Goal: Task Accomplishment & Management: Manage account settings

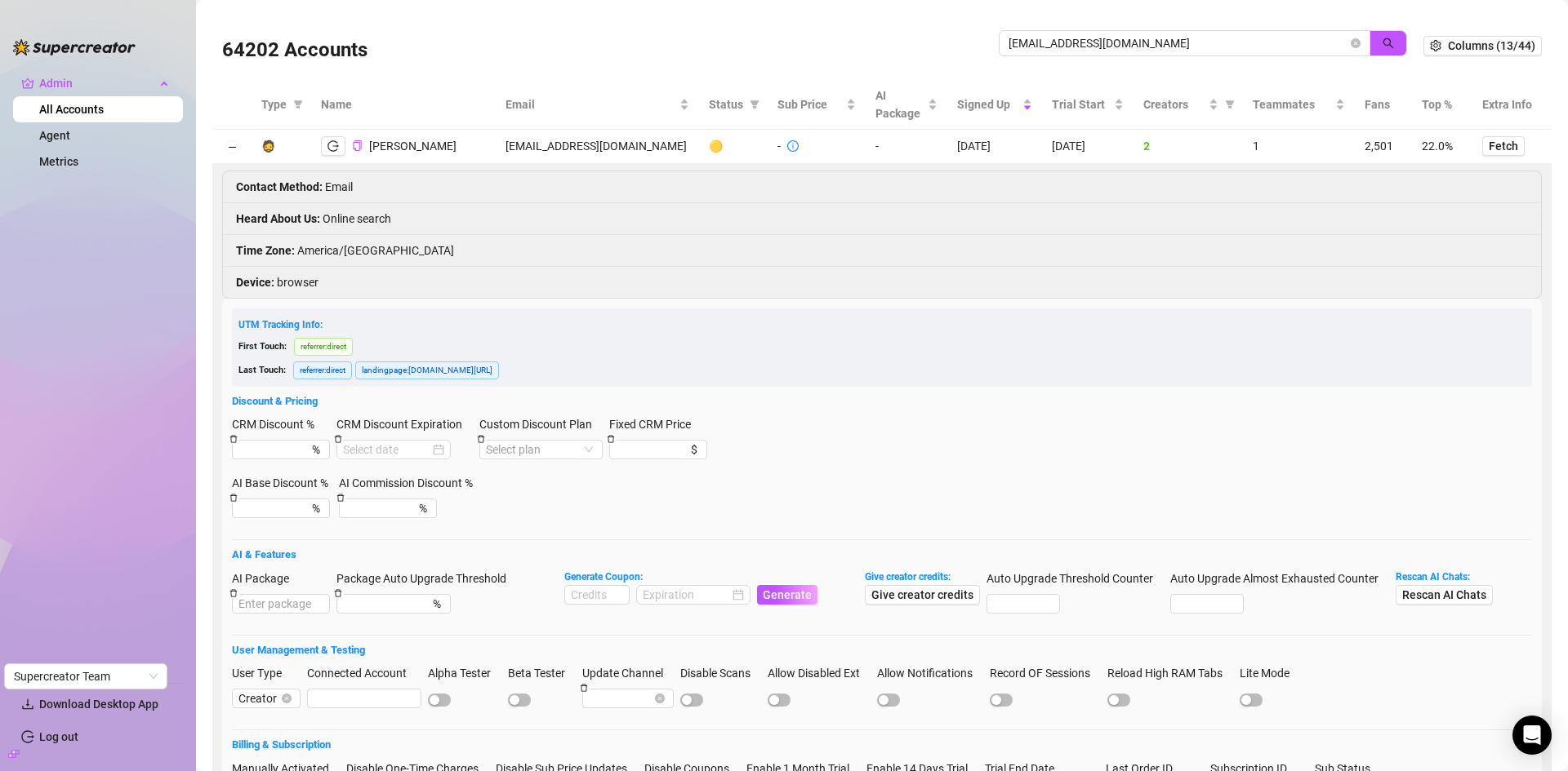
click at [959, 43] on div "64202 Accounts alienangelx420@gmail.com" at bounding box center [823, 45] width 1201 height 55
click at [1371, 35] on button "button" at bounding box center [1388, 43] width 38 height 26
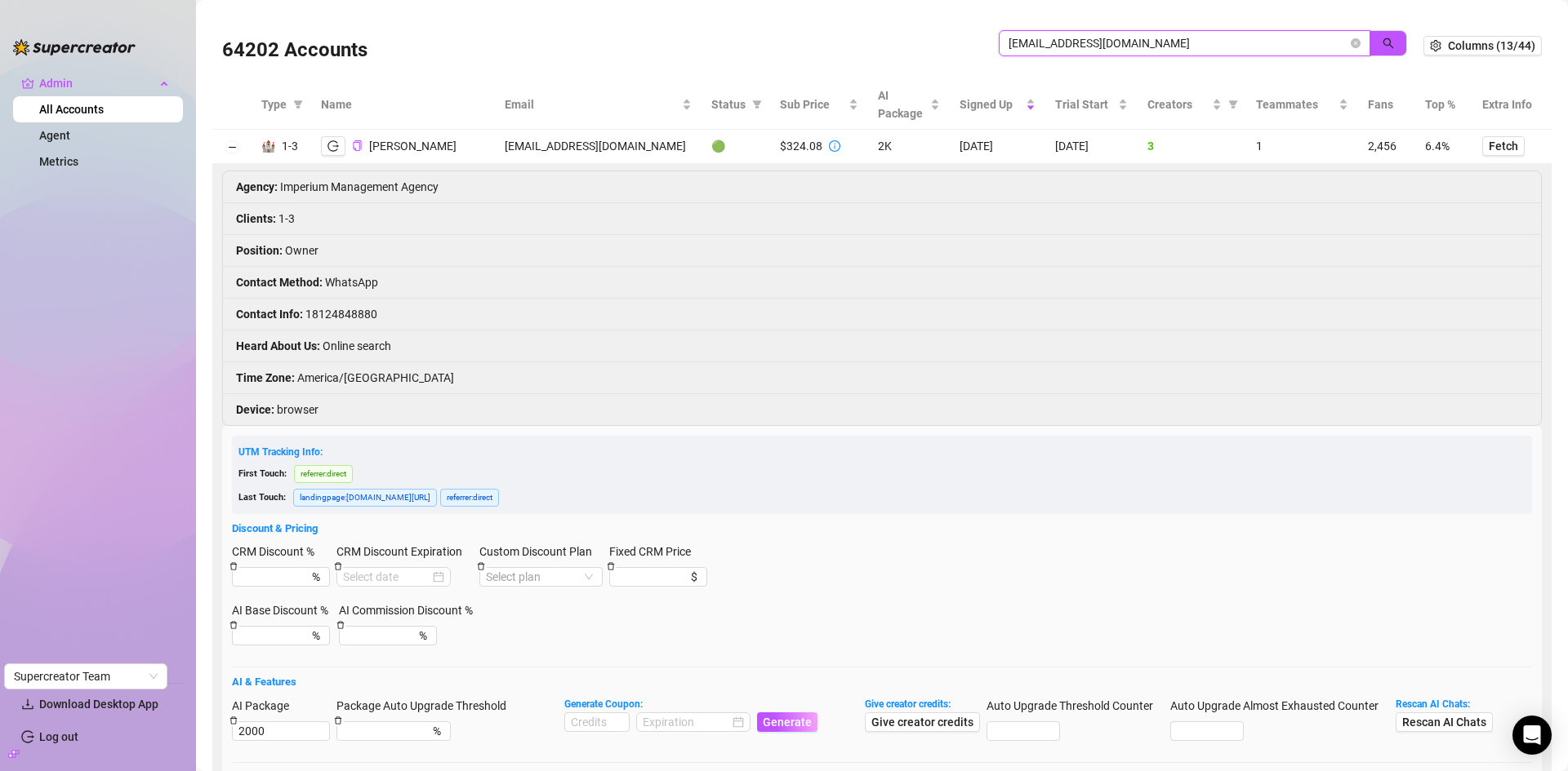
drag, startPoint x: 1197, startPoint y: 38, endPoint x: 966, endPoint y: 41, distance: 231.0
click at [966, 41] on div "64202 Accounts imperiummgmtagency@gmail.com" at bounding box center [823, 45] width 1201 height 55
paste input "elitegamer823@outlook"
click at [1383, 42] on button "button" at bounding box center [1388, 43] width 38 height 26
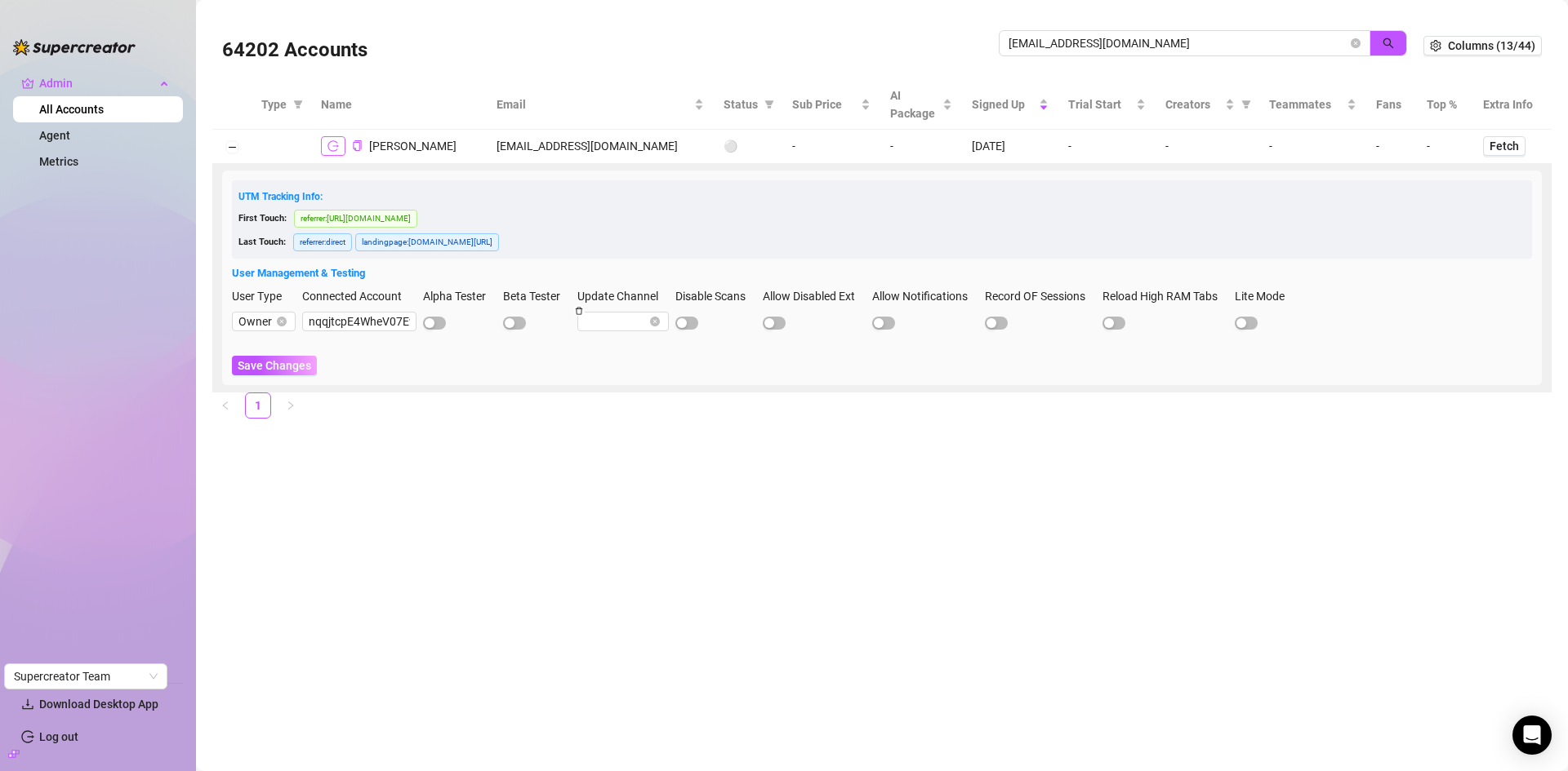
click at [336, 148] on icon "logout" at bounding box center [333, 146] width 11 height 11
drag, startPoint x: 1188, startPoint y: 41, endPoint x: 924, endPoint y: 47, distance: 264.1
click at [924, 47] on div "64202 Accounts elitegamer823@outlook.com" at bounding box center [823, 45] width 1201 height 55
paste input "imperiummgmtagency@gmail"
click at [1393, 41] on icon "search" at bounding box center [1388, 43] width 11 height 11
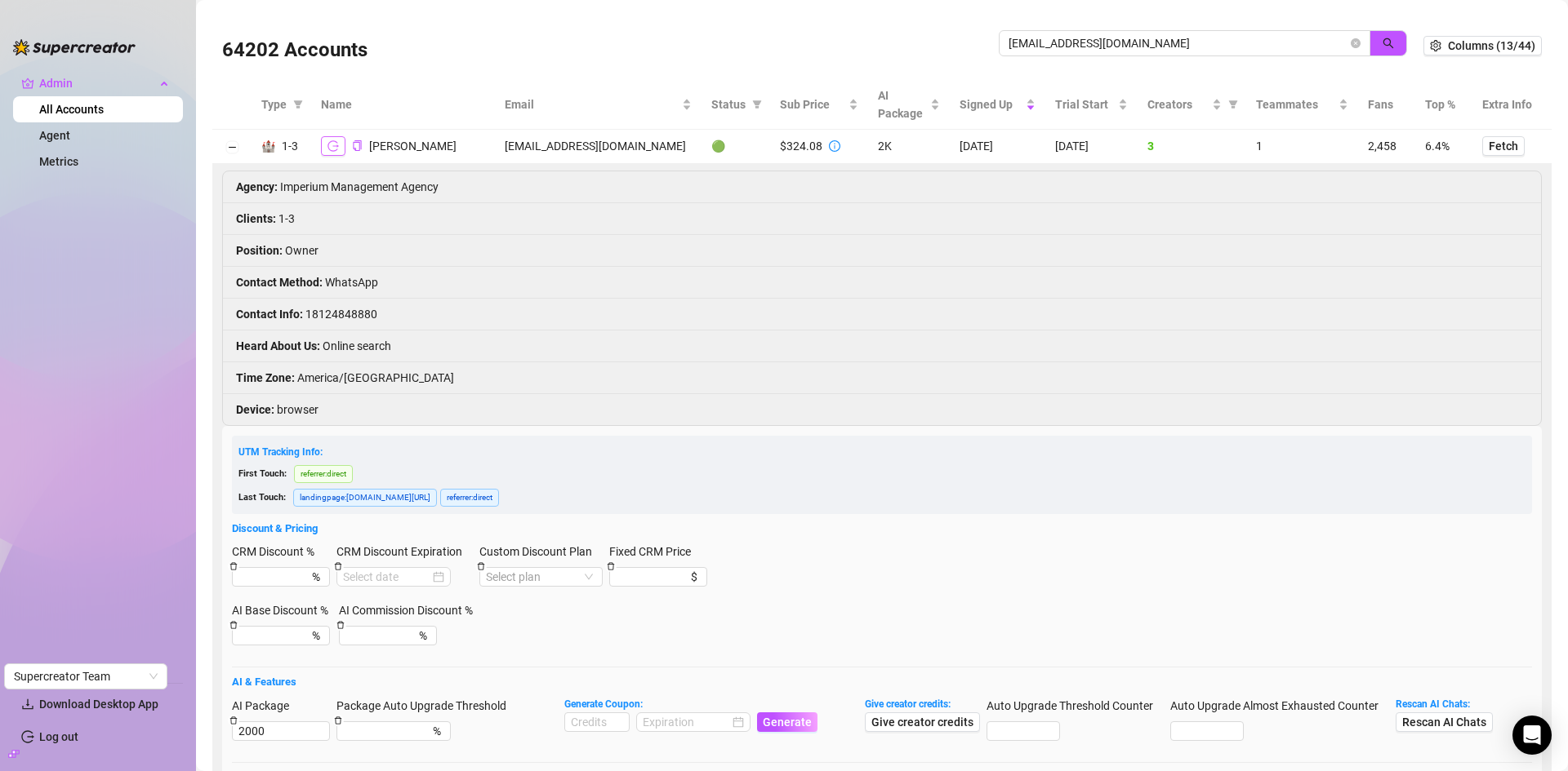
click at [340, 144] on button "button" at bounding box center [333, 145] width 24 height 20
drag, startPoint x: 1201, startPoint y: 44, endPoint x: 940, endPoint y: 48, distance: 261.0
click at [940, 48] on div "64202 Accounts imperiummgmtagency@gmail.com" at bounding box center [823, 45] width 1201 height 55
paste input "rebeccaboon"
click at [1382, 39] on icon "search" at bounding box center [1388, 43] width 11 height 11
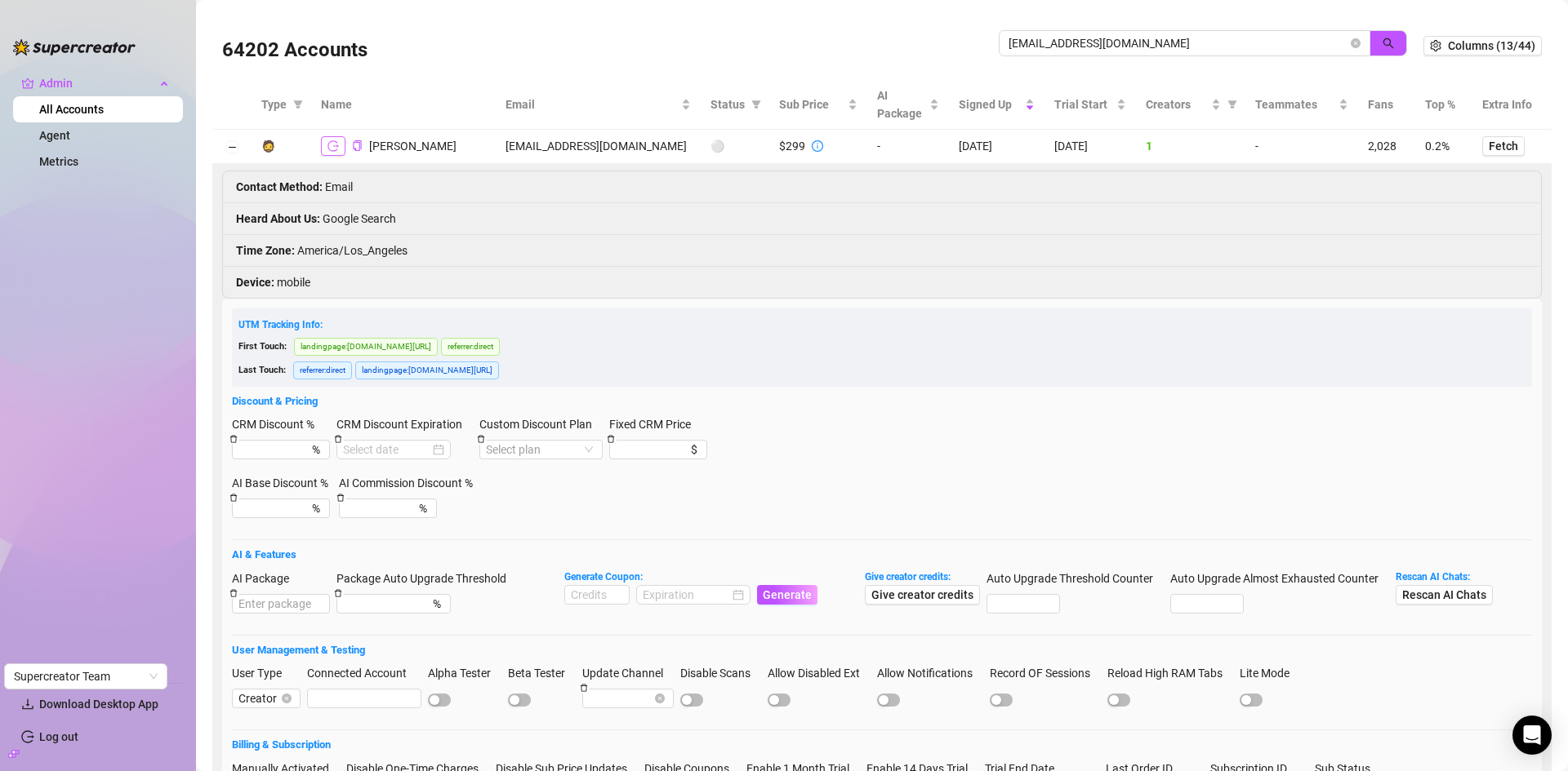
click at [337, 153] on button "button" at bounding box center [333, 145] width 24 height 20
drag, startPoint x: 1139, startPoint y: 47, endPoint x: 980, endPoint y: 45, distance: 159.0
click at [980, 45] on div "64202 Accounts rebeccaboony@gmail.com" at bounding box center [823, 45] width 1201 height 55
paste input "imperiummgmtagenc"
click at [1382, 49] on span "button" at bounding box center [1388, 43] width 11 height 13
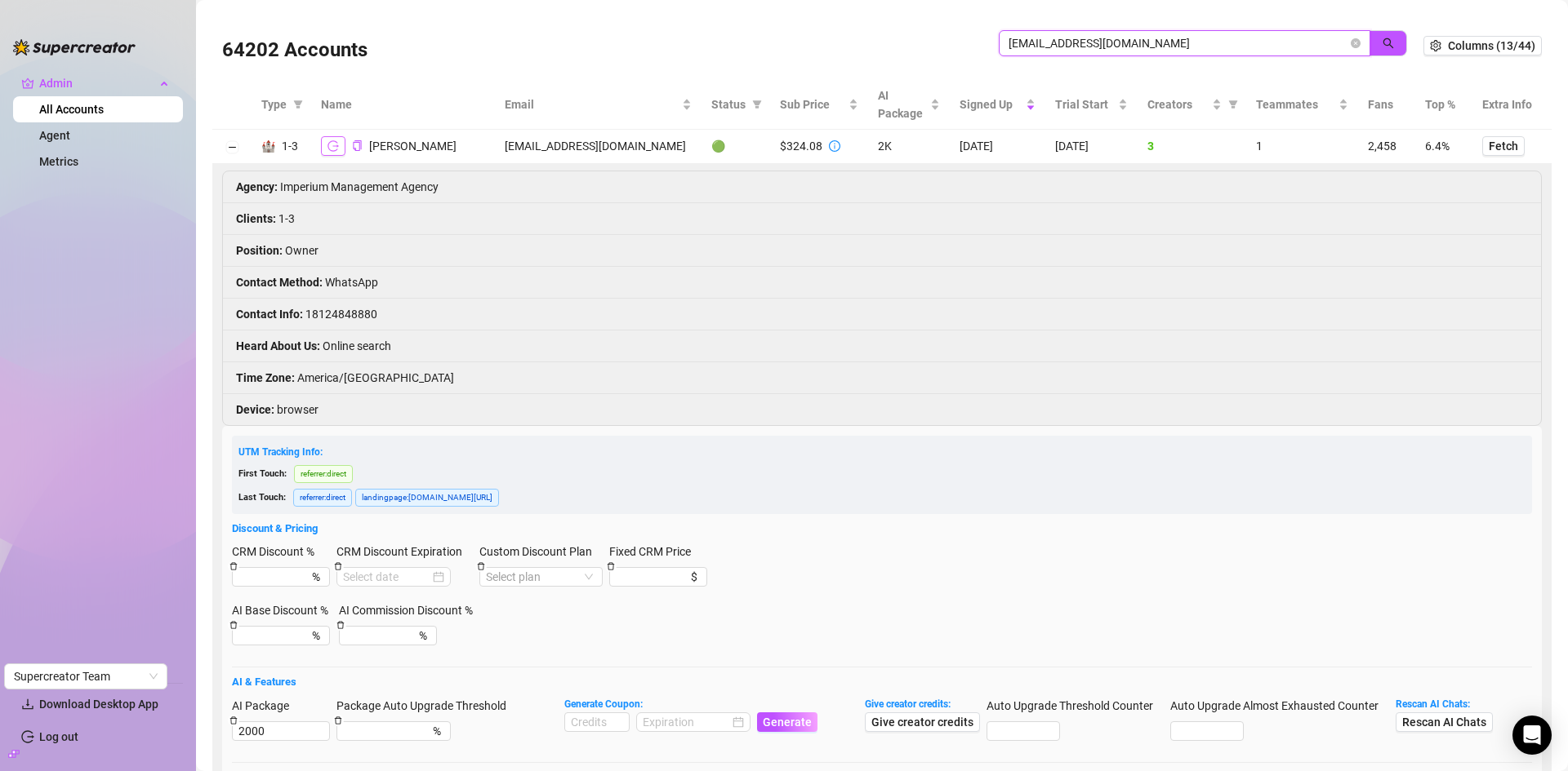
type input "[EMAIL_ADDRESS][DOMAIN_NAME]"
click at [336, 144] on icon "logout" at bounding box center [333, 146] width 11 height 11
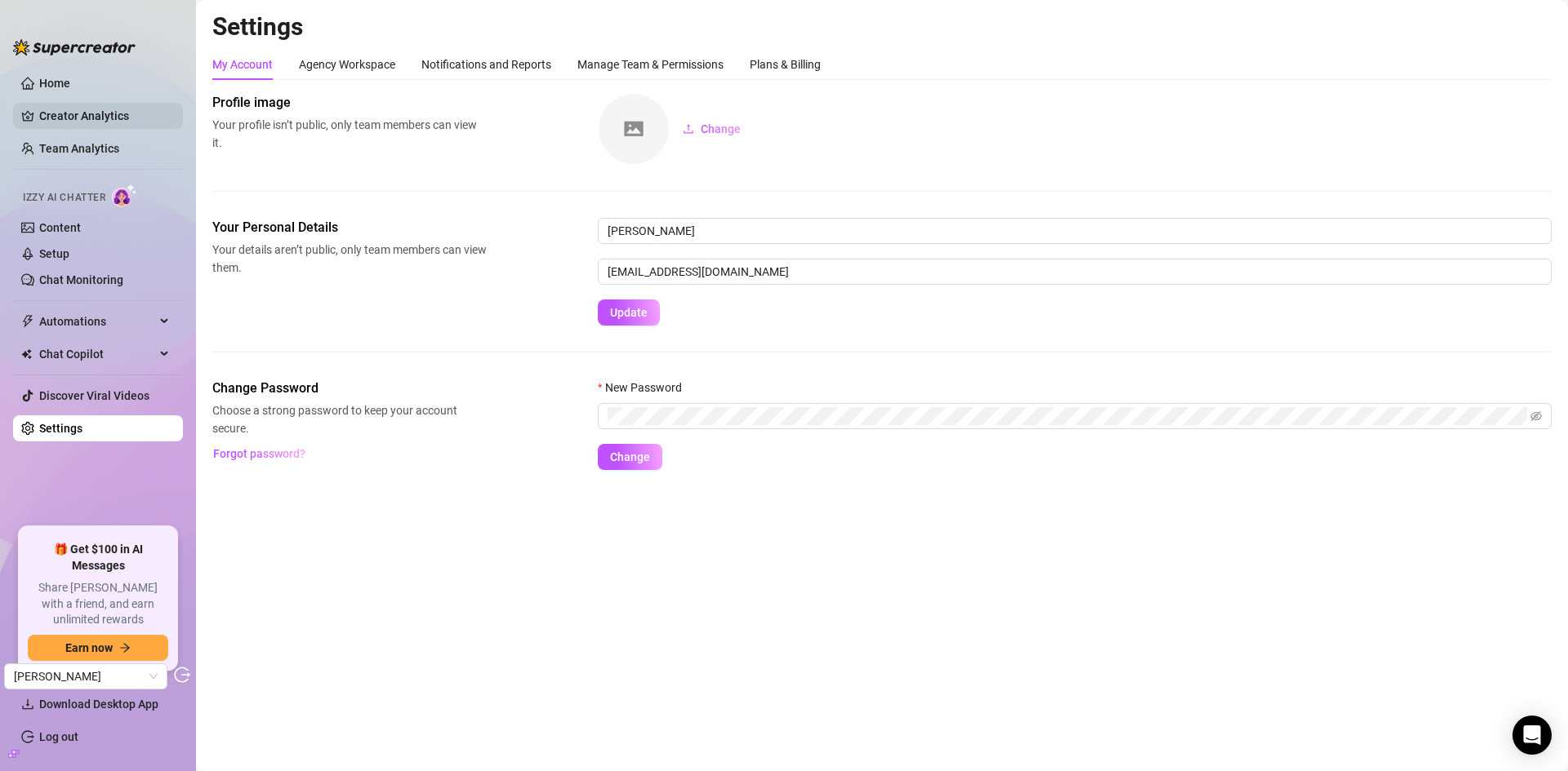
click at [95, 123] on link "Creator Analytics" at bounding box center [104, 116] width 130 height 26
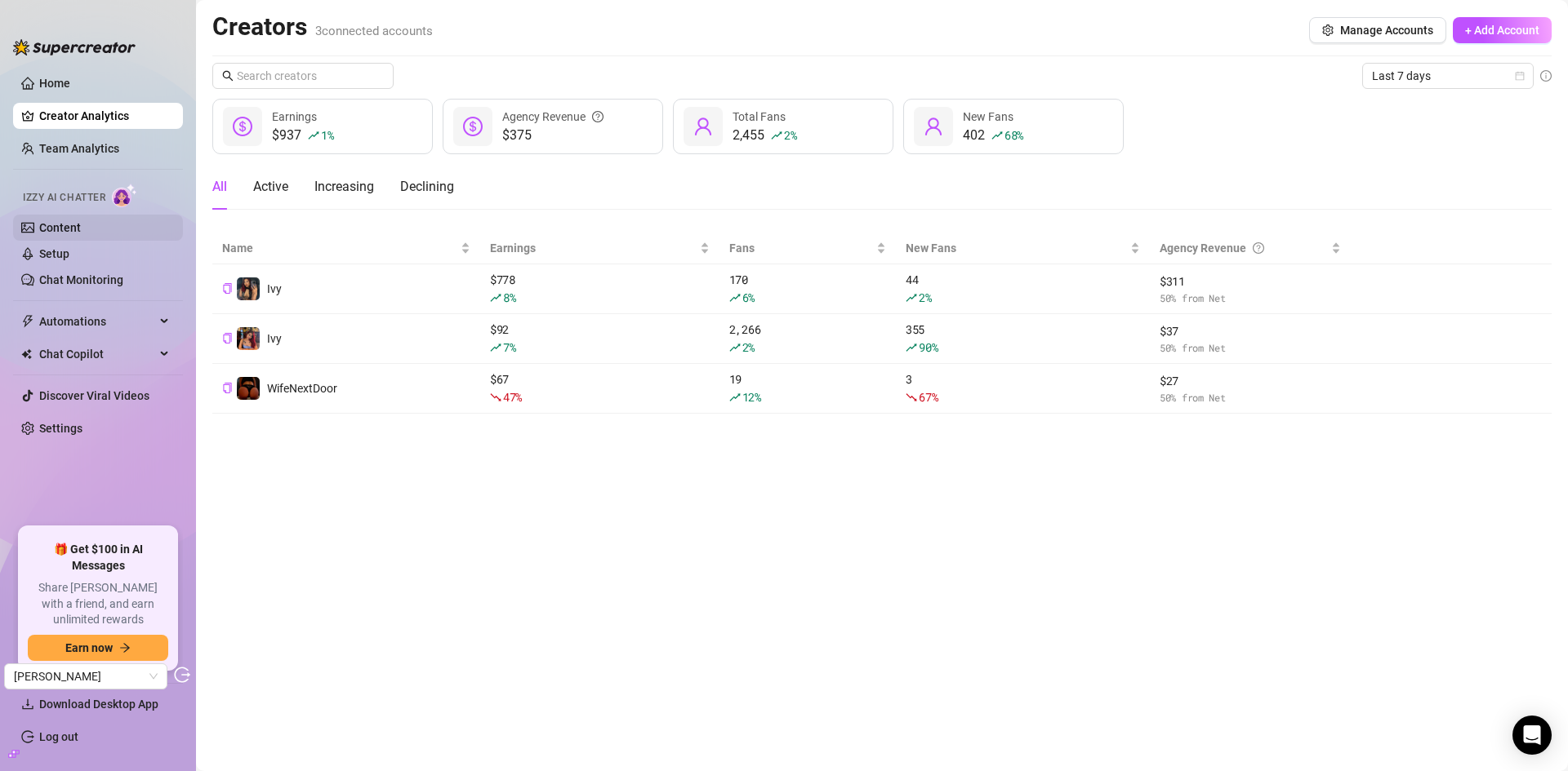
click at [76, 234] on link "Content" at bounding box center [60, 228] width 41 height 13
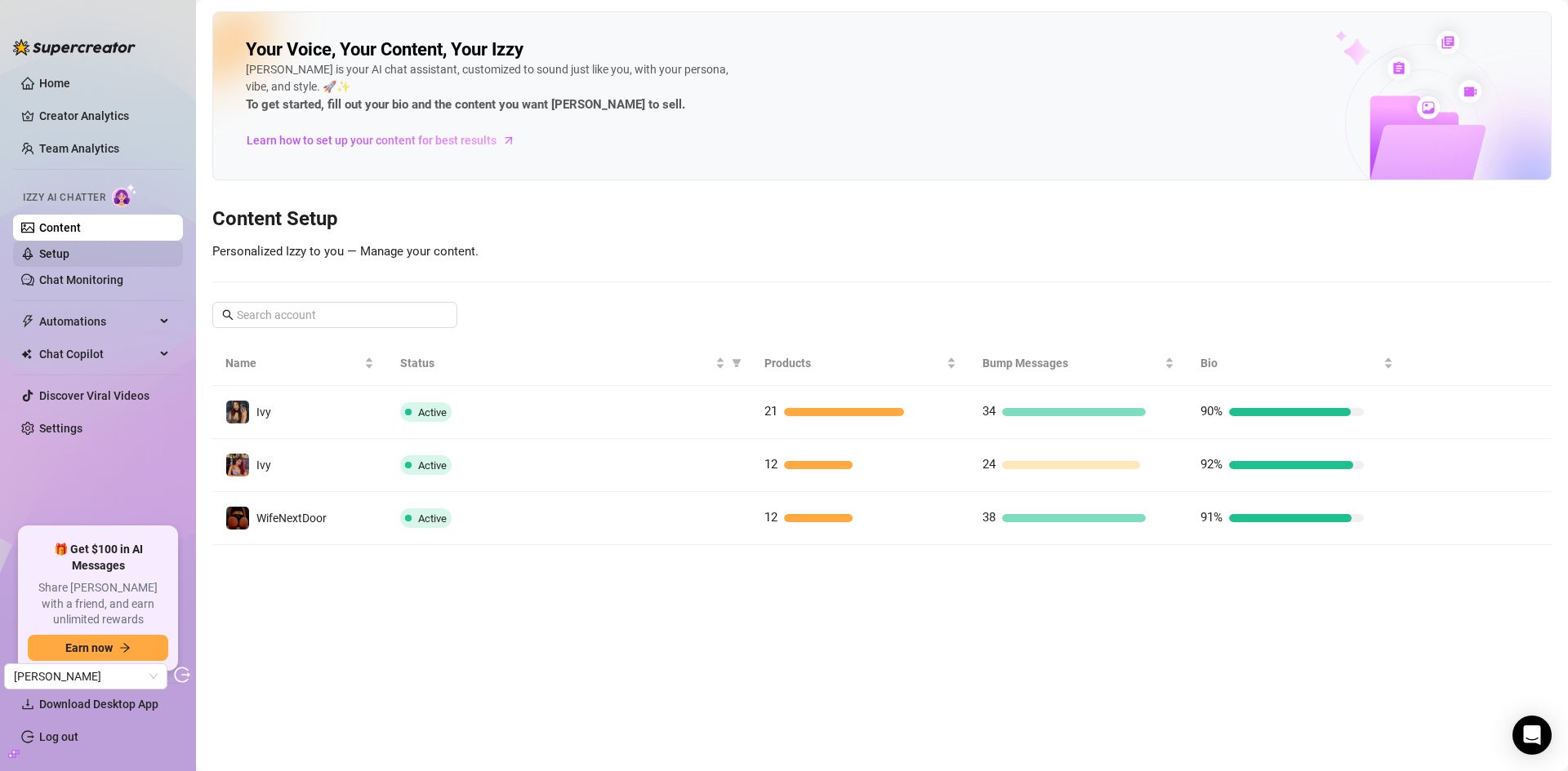
click at [69, 254] on link "Setup" at bounding box center [54, 254] width 30 height 13
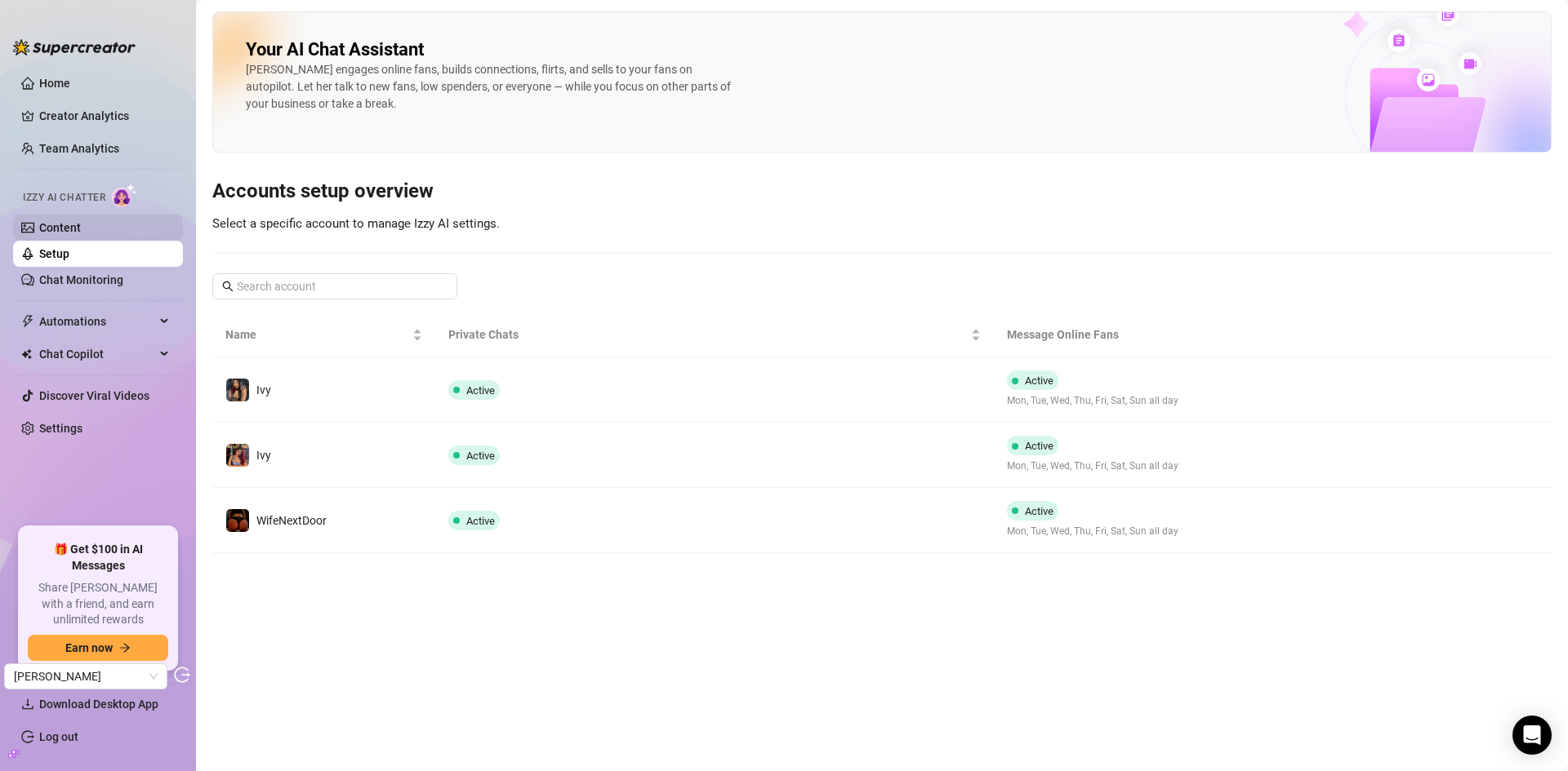
click at [81, 234] on link "Content" at bounding box center [60, 228] width 41 height 13
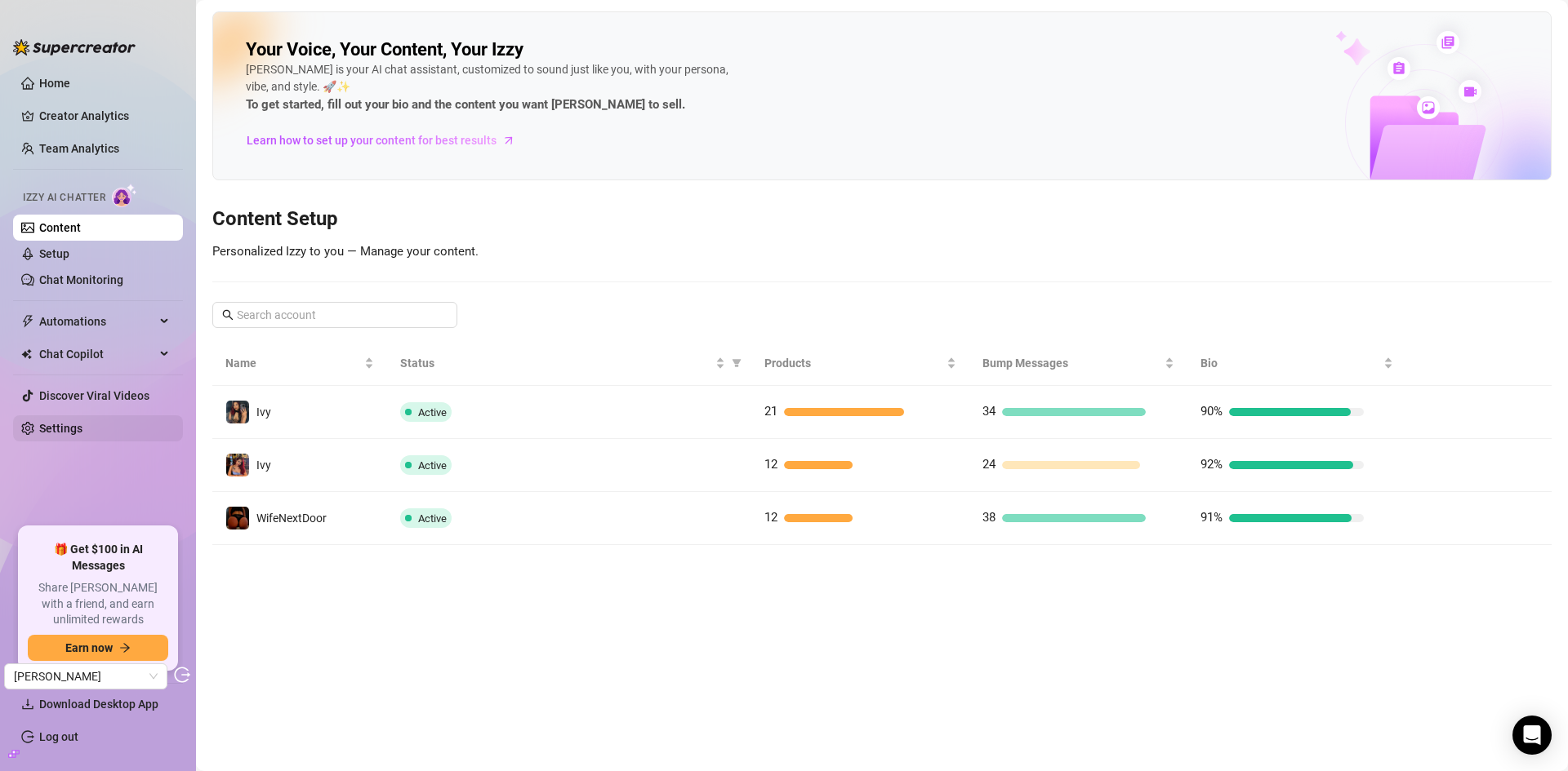
click at [69, 433] on link "Settings" at bounding box center [61, 429] width 43 height 13
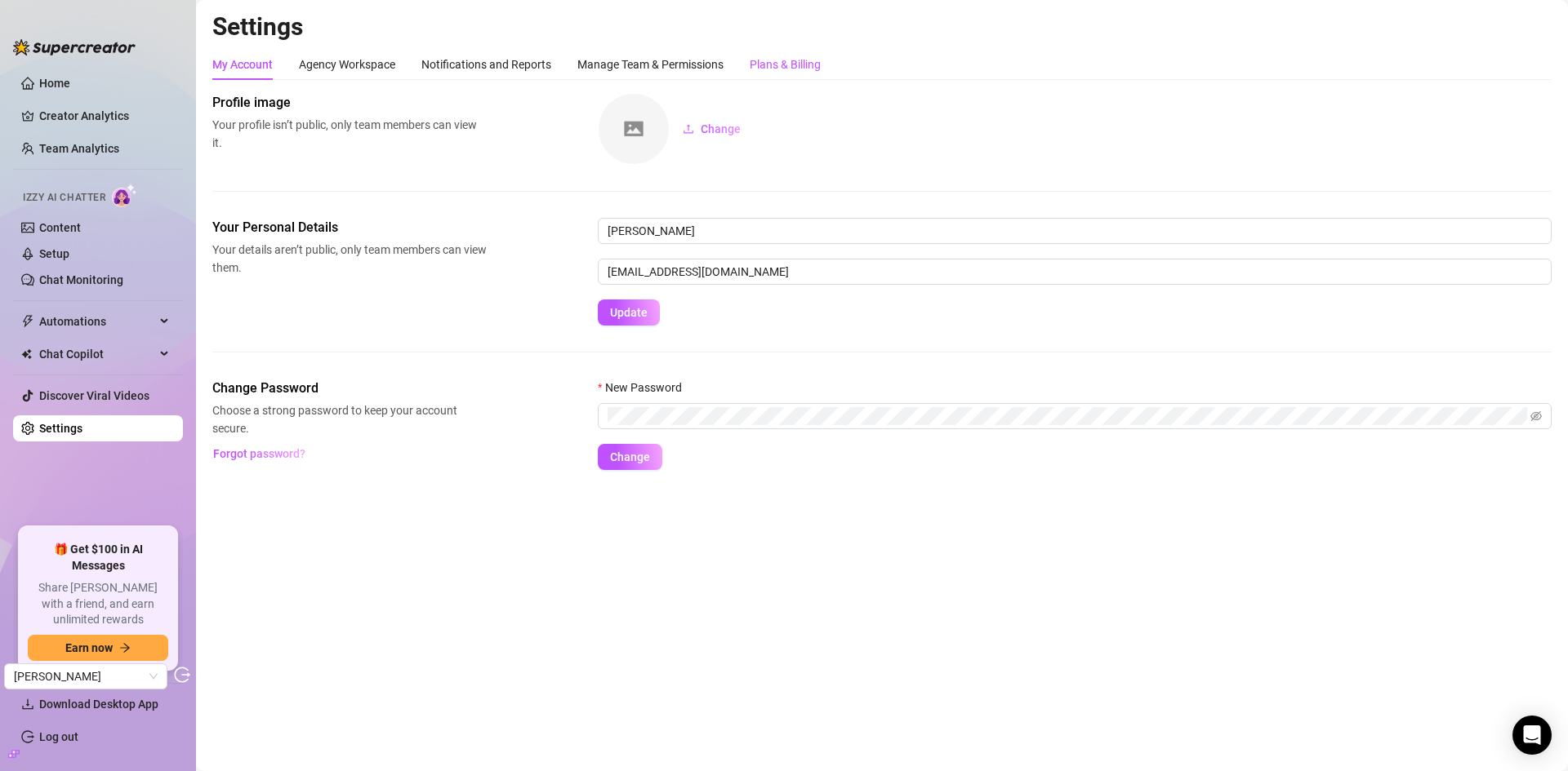
click at [775, 71] on div "Plans & Billing" at bounding box center [785, 64] width 71 height 18
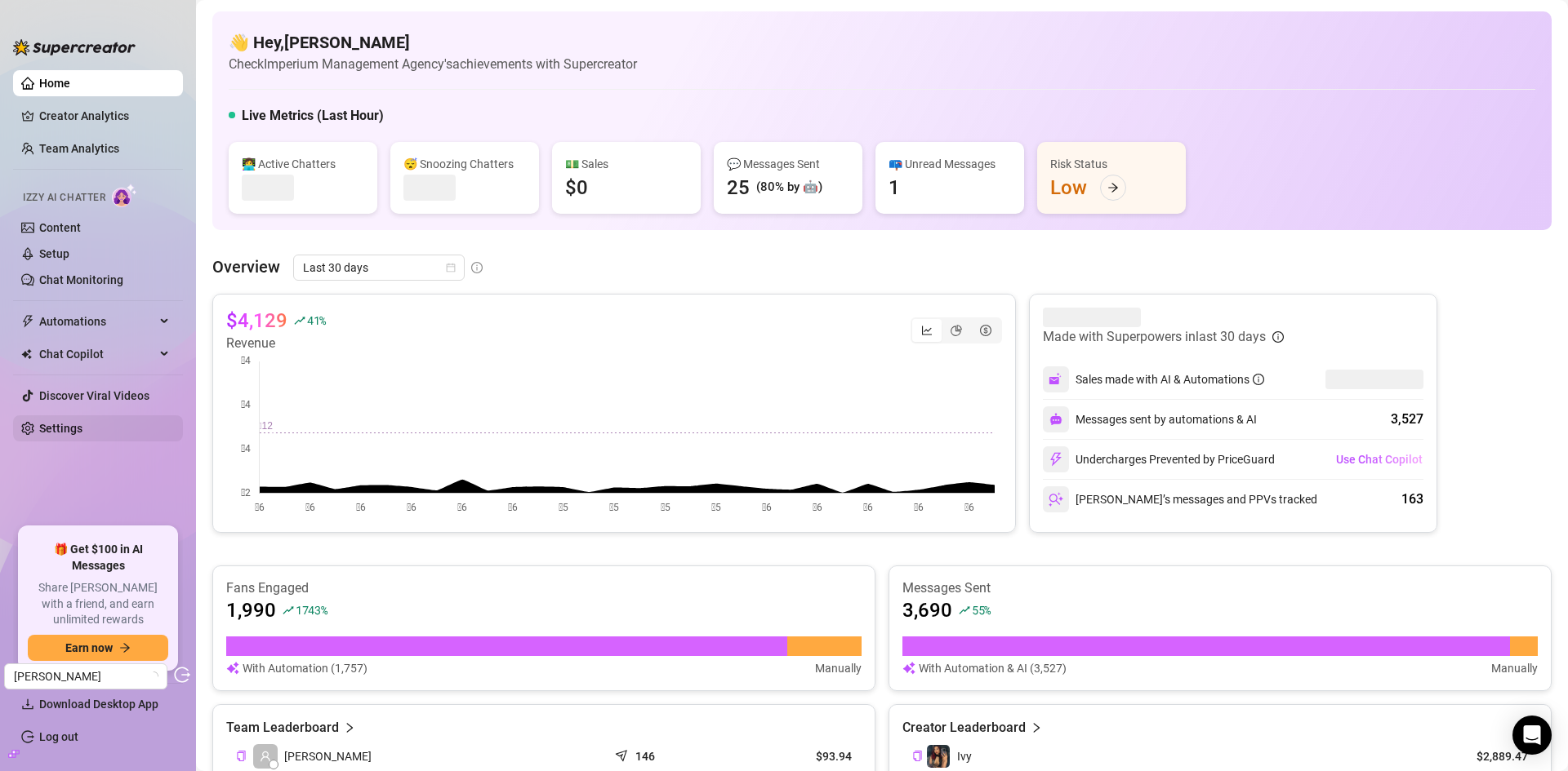
click at [56, 427] on link "Settings" at bounding box center [61, 429] width 43 height 13
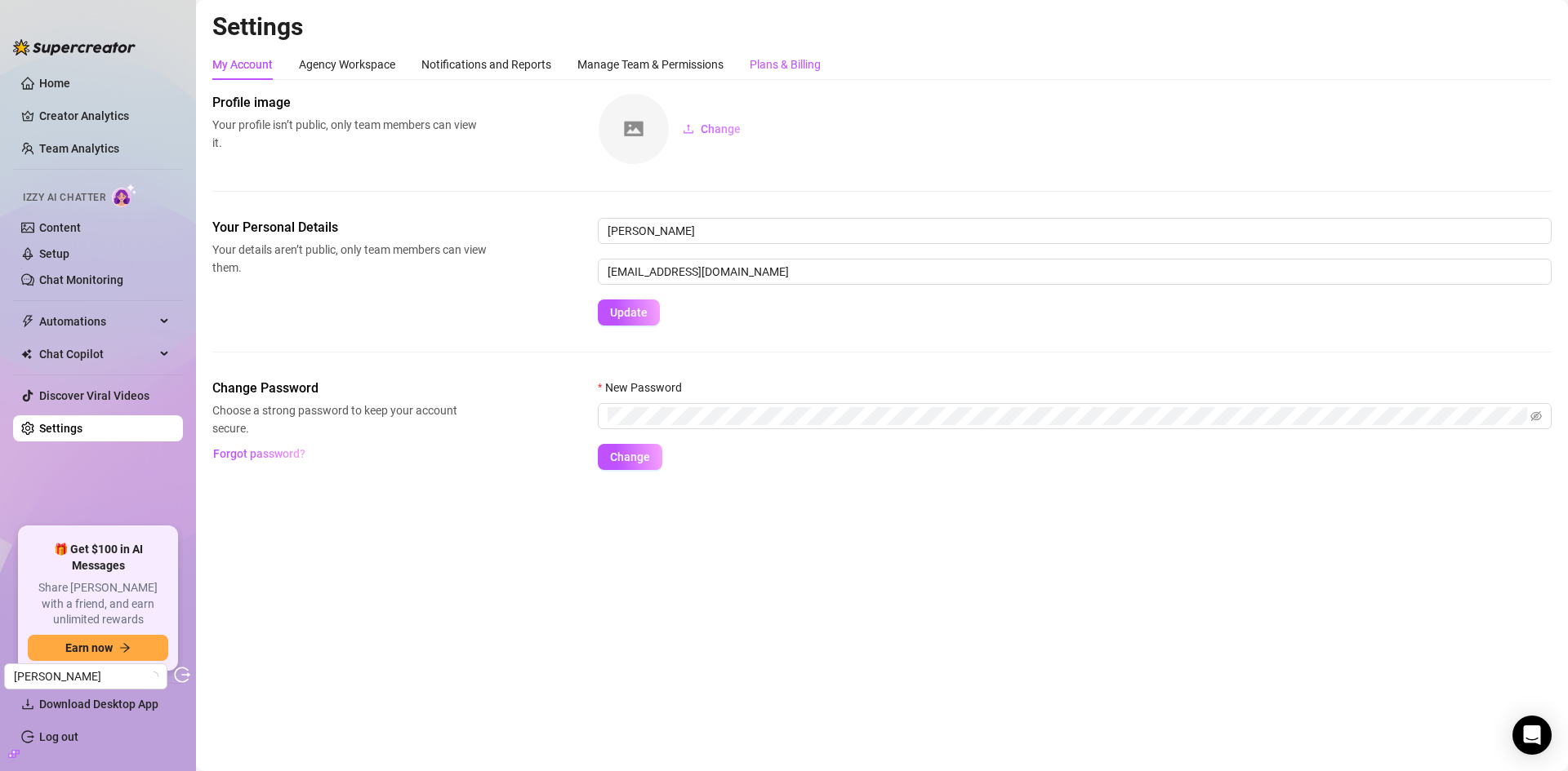
click at [788, 56] on div "Plans & Billing" at bounding box center [785, 64] width 71 height 18
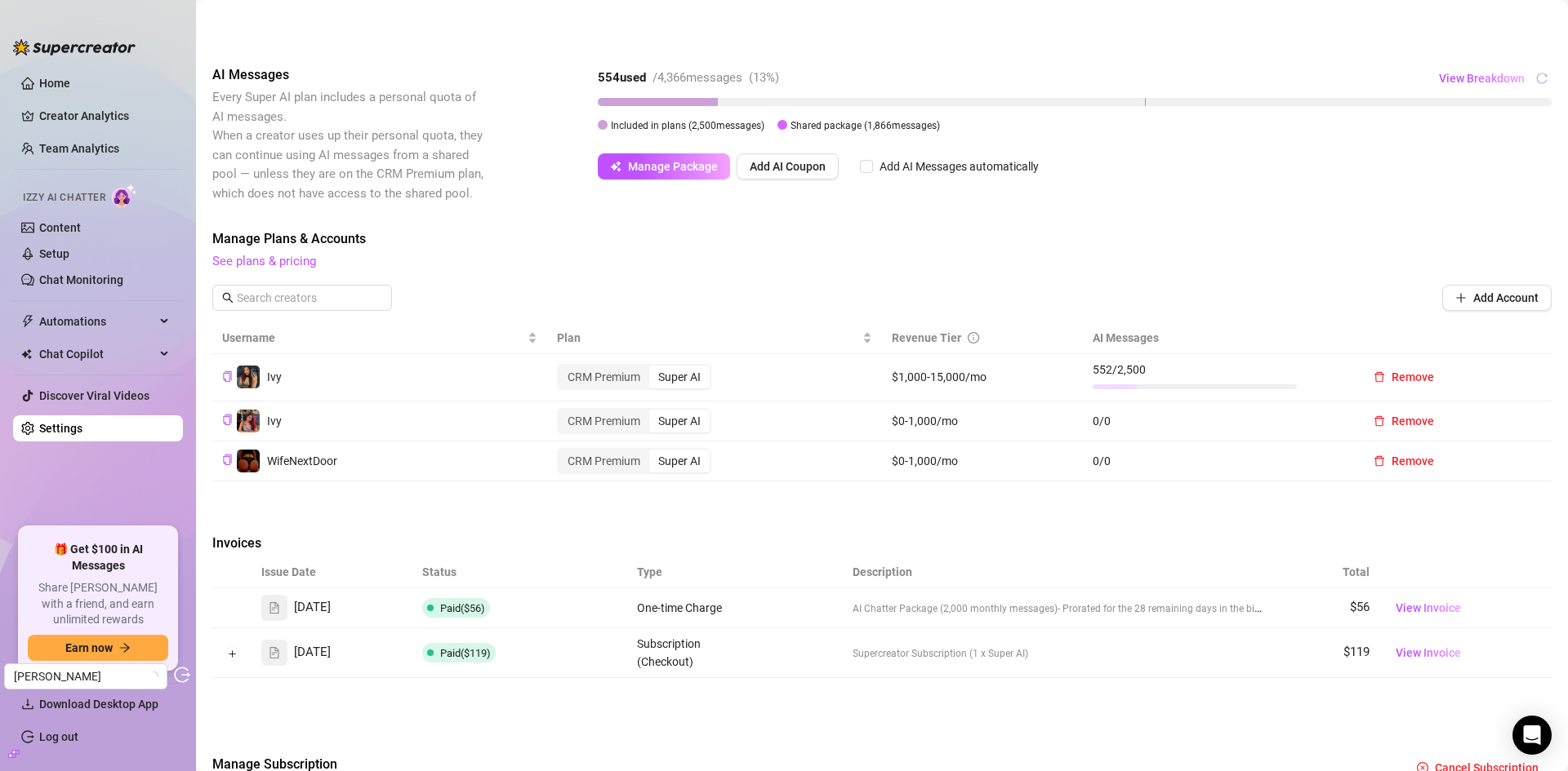
scroll to position [326, 0]
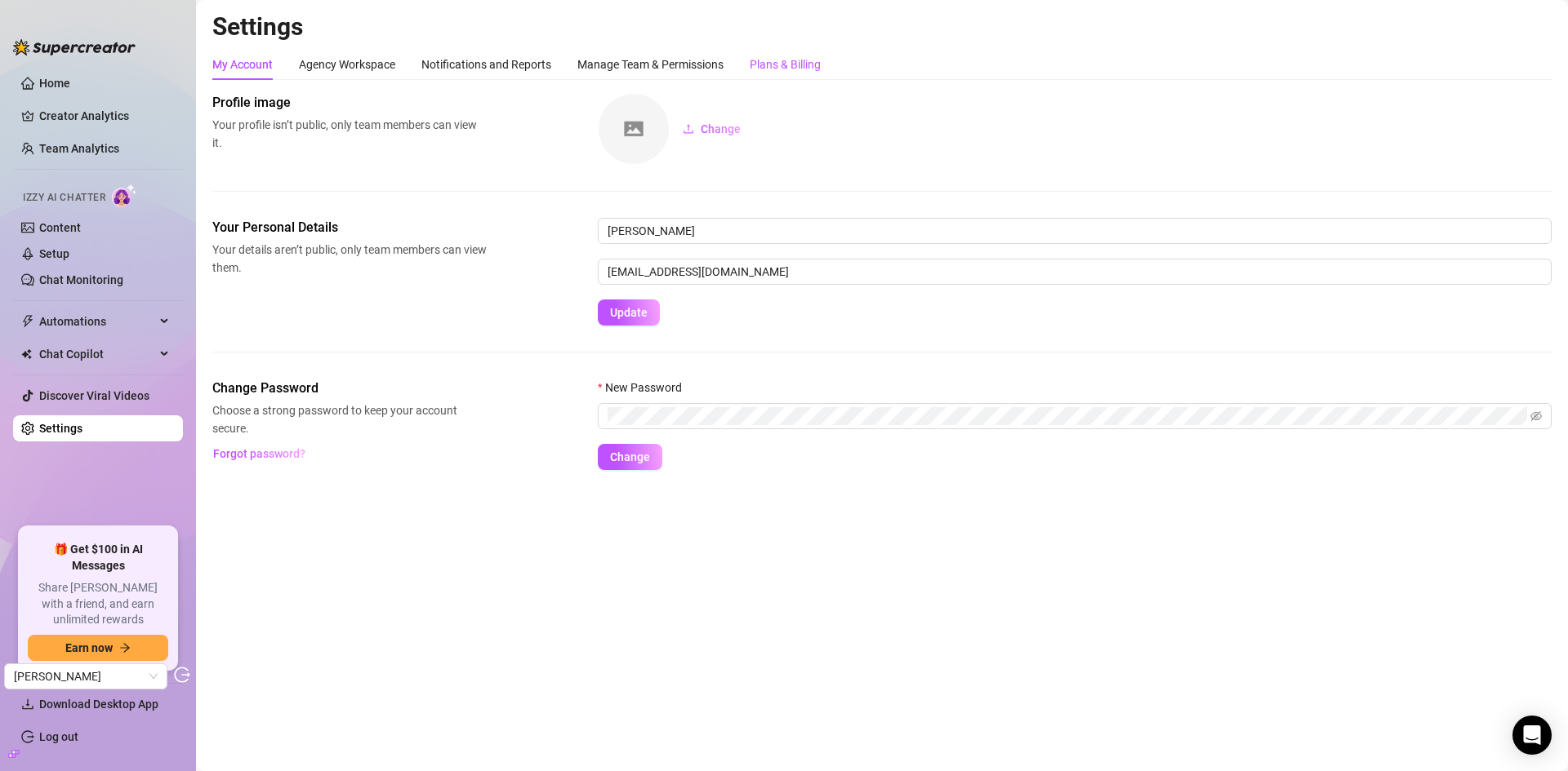
click at [772, 67] on div "Plans & Billing" at bounding box center [785, 64] width 71 height 18
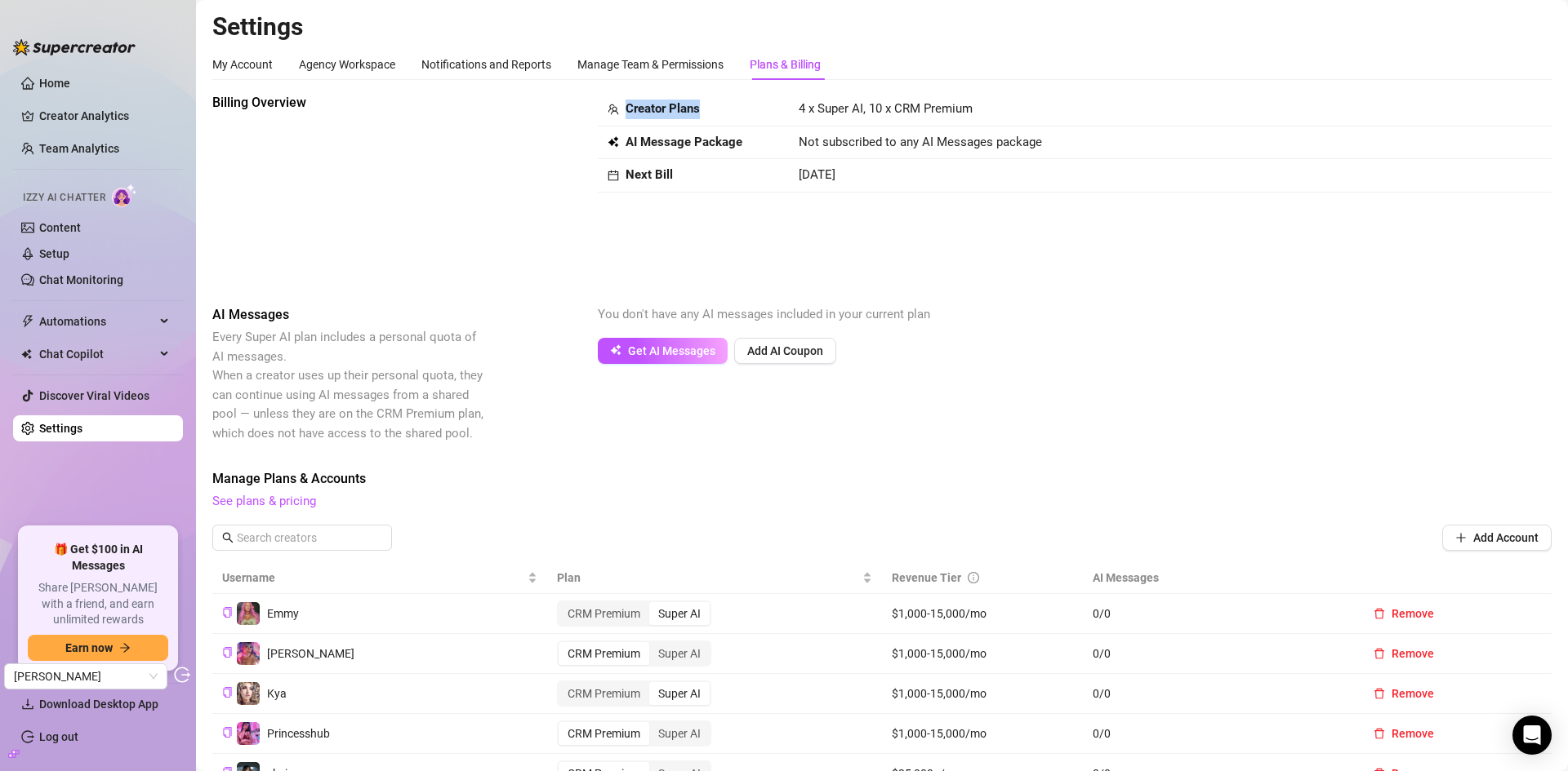
click at [626, 107] on div "Creator Plans" at bounding box center [693, 109] width 172 height 20
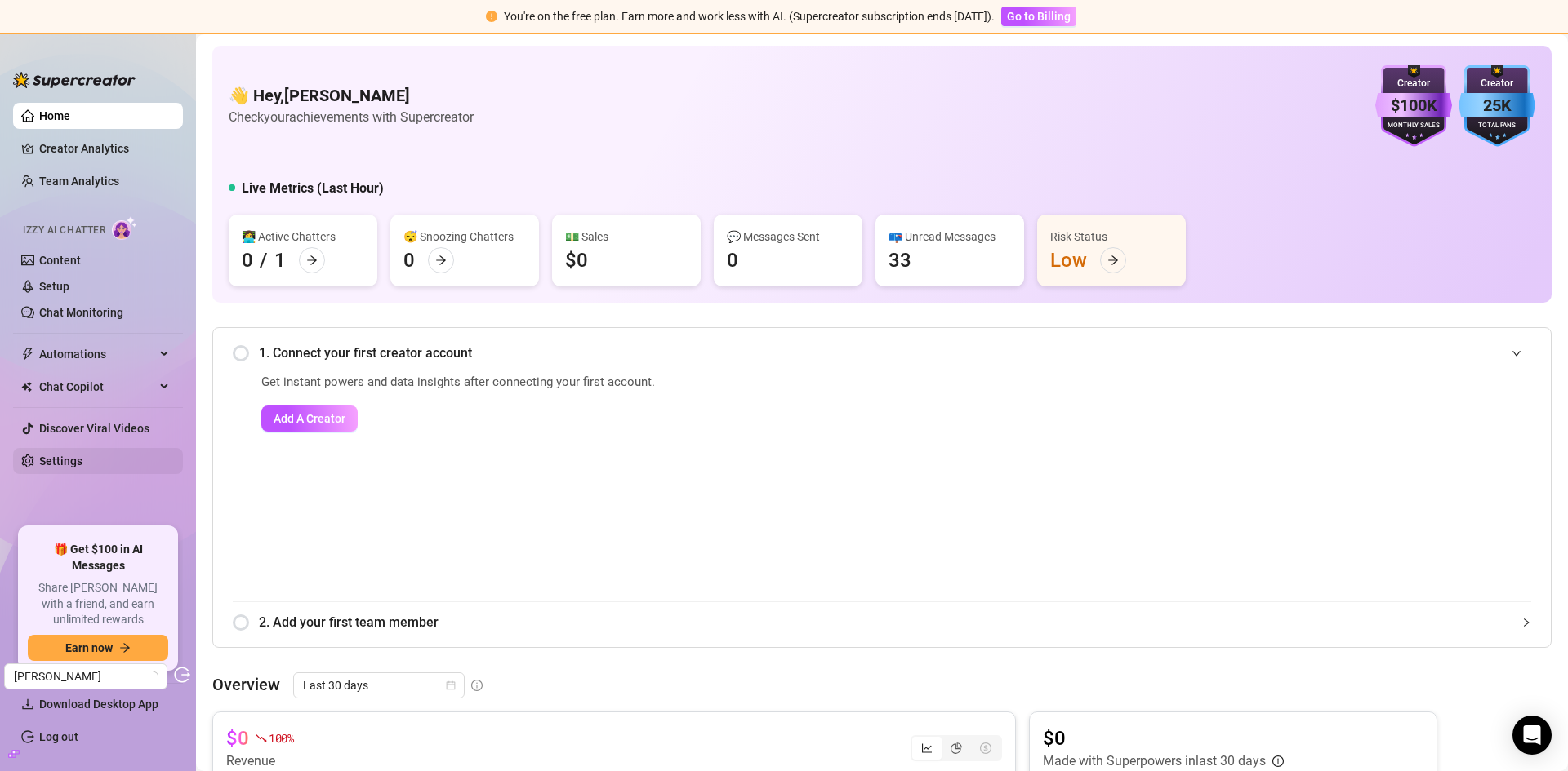
click at [47, 455] on link "Settings" at bounding box center [61, 461] width 43 height 13
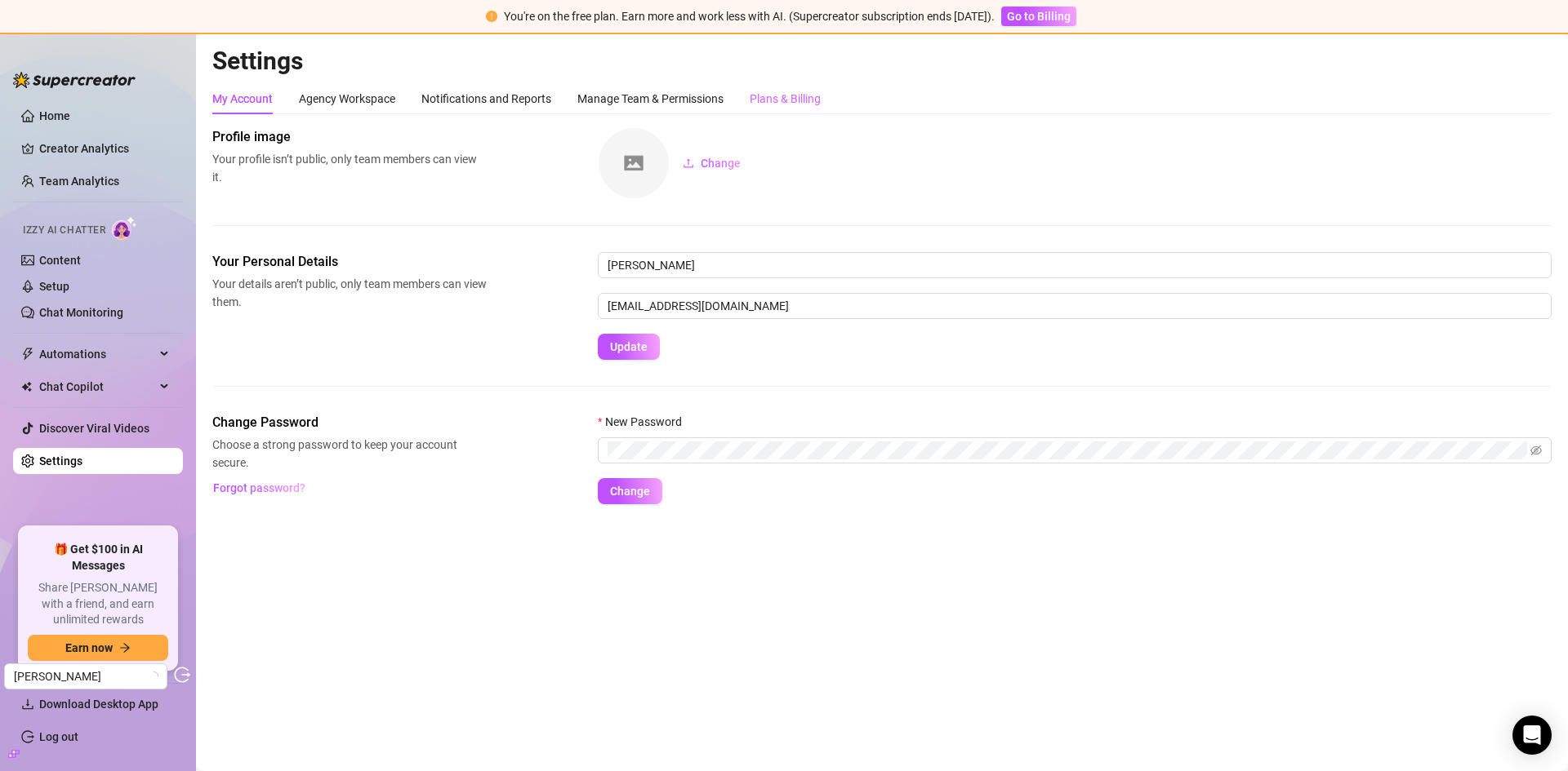
click at [781, 88] on div "Plans & Billing" at bounding box center [785, 98] width 71 height 31
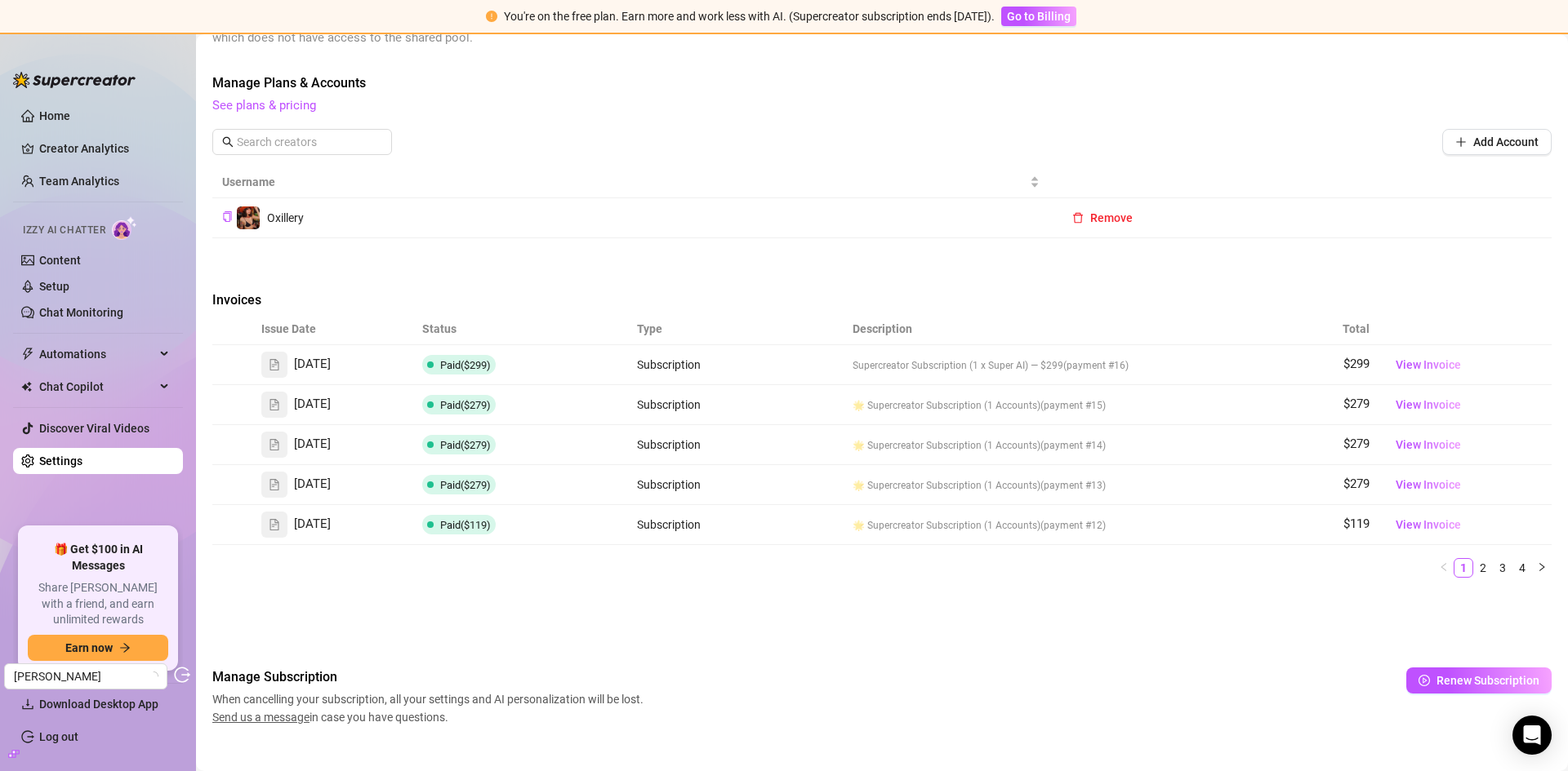
scroll to position [454, 0]
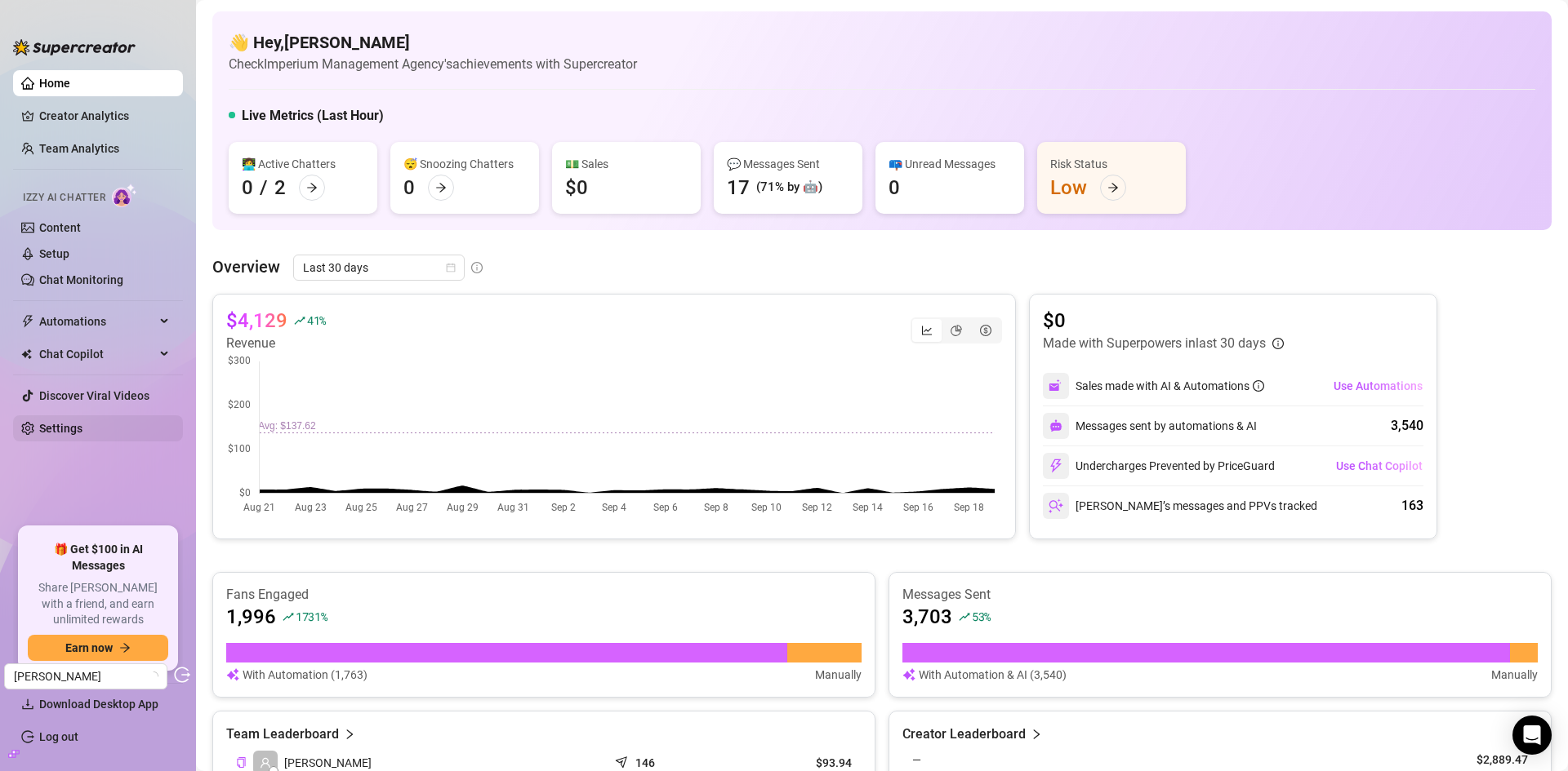
click at [74, 431] on link "Settings" at bounding box center [61, 429] width 43 height 13
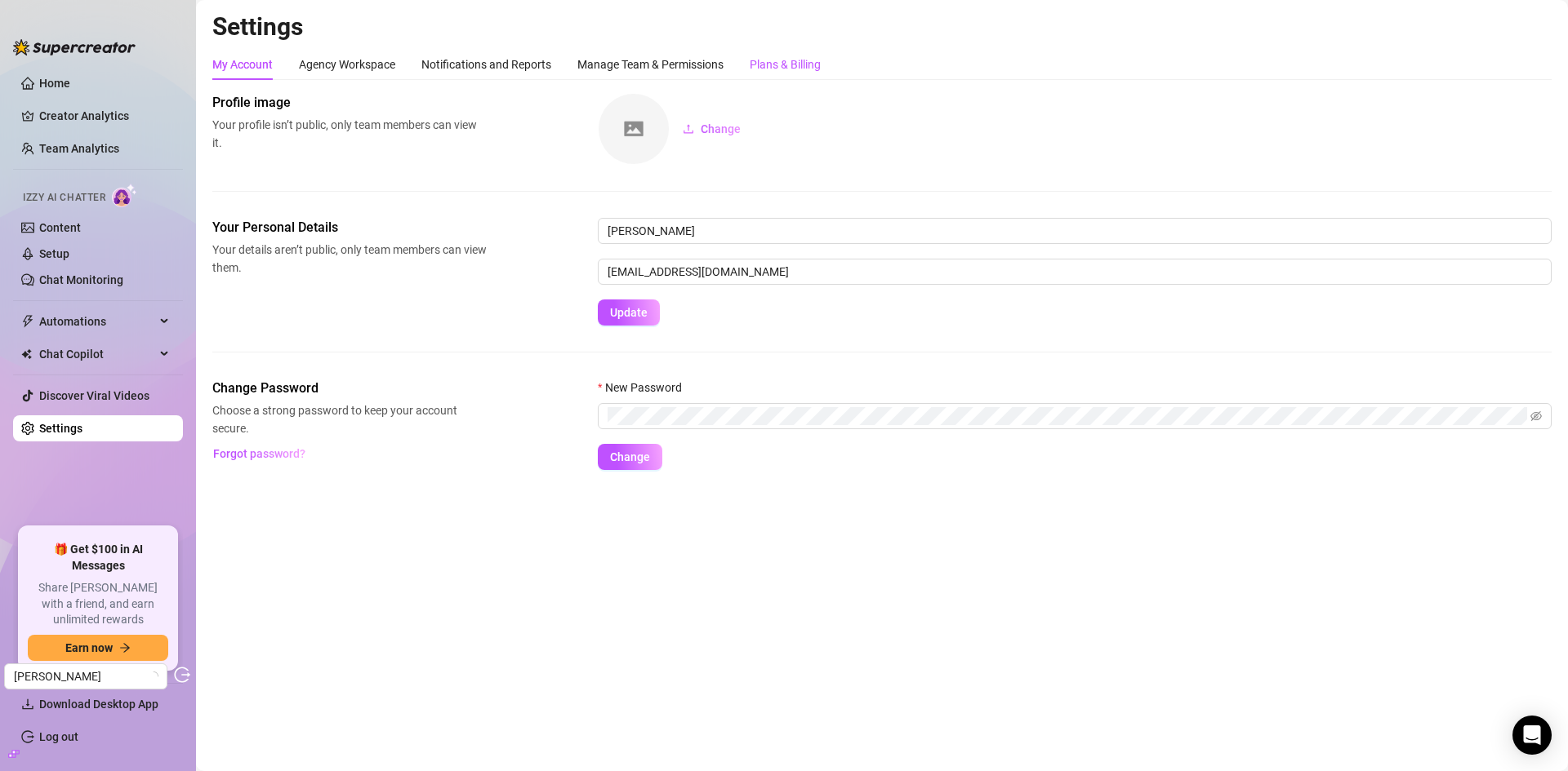
click at [782, 63] on div "Plans & Billing" at bounding box center [785, 64] width 71 height 18
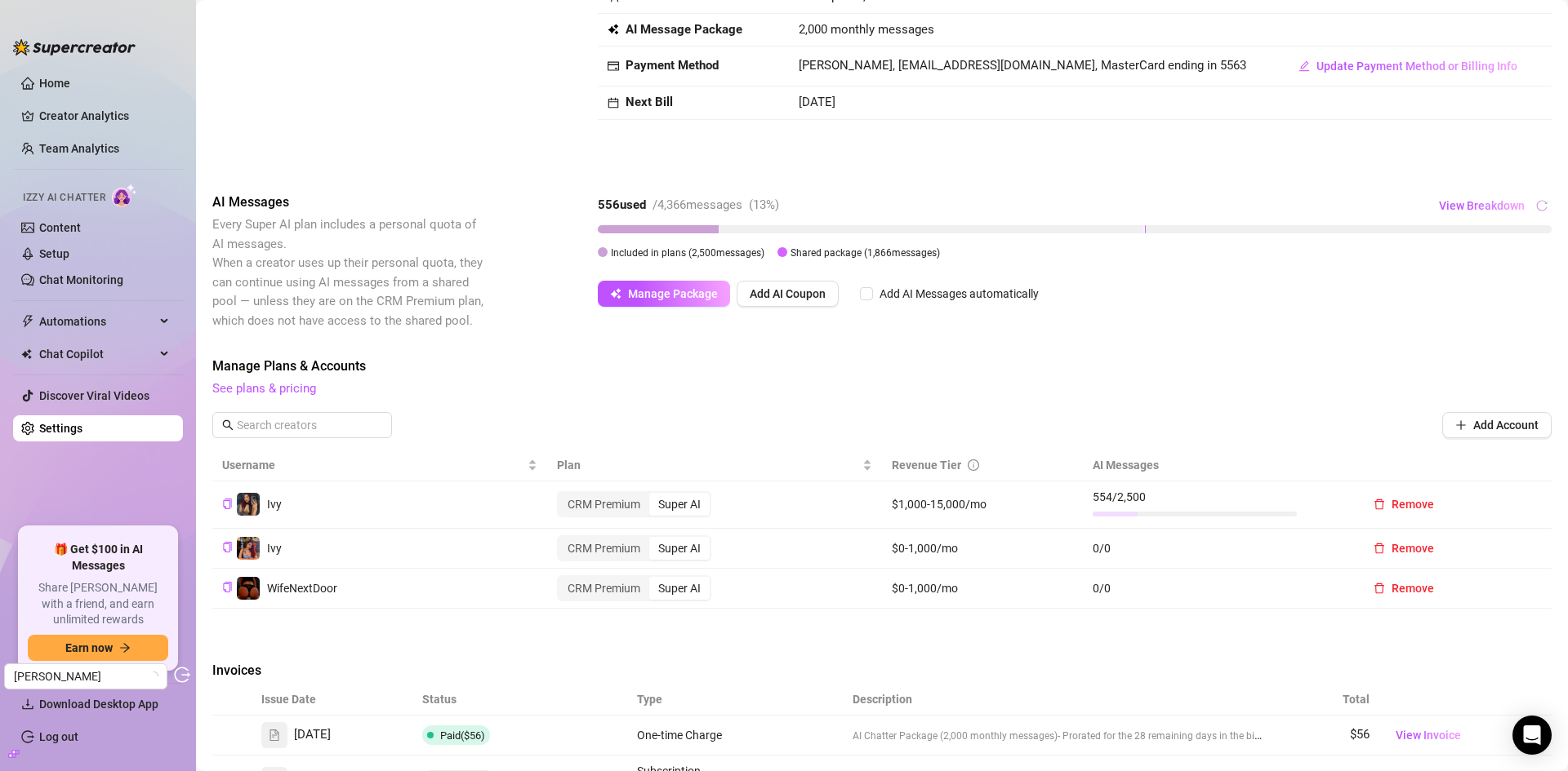
scroll to position [163, 0]
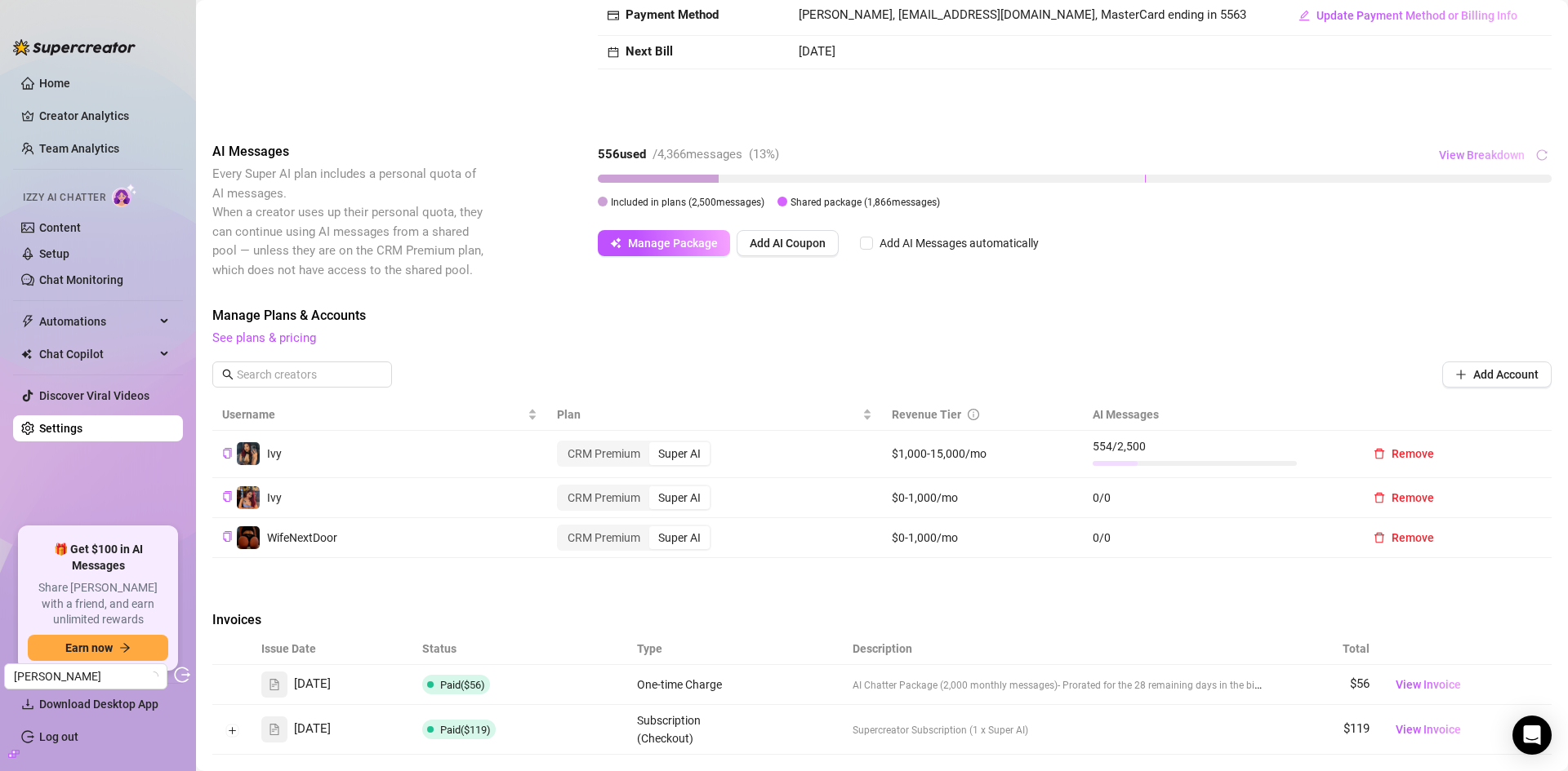
click at [1468, 159] on span "View Breakdown" at bounding box center [1481, 155] width 85 height 13
click at [1447, 154] on span "View Breakdown" at bounding box center [1481, 155] width 85 height 13
click at [1449, 151] on span "View Breakdown" at bounding box center [1481, 155] width 85 height 13
click at [1325, 110] on div "Billing Overview Creator Plans 3 x Super AI, 0 x CRM Premium AI Message Package…" at bounding box center [881, 23] width 1339 height 186
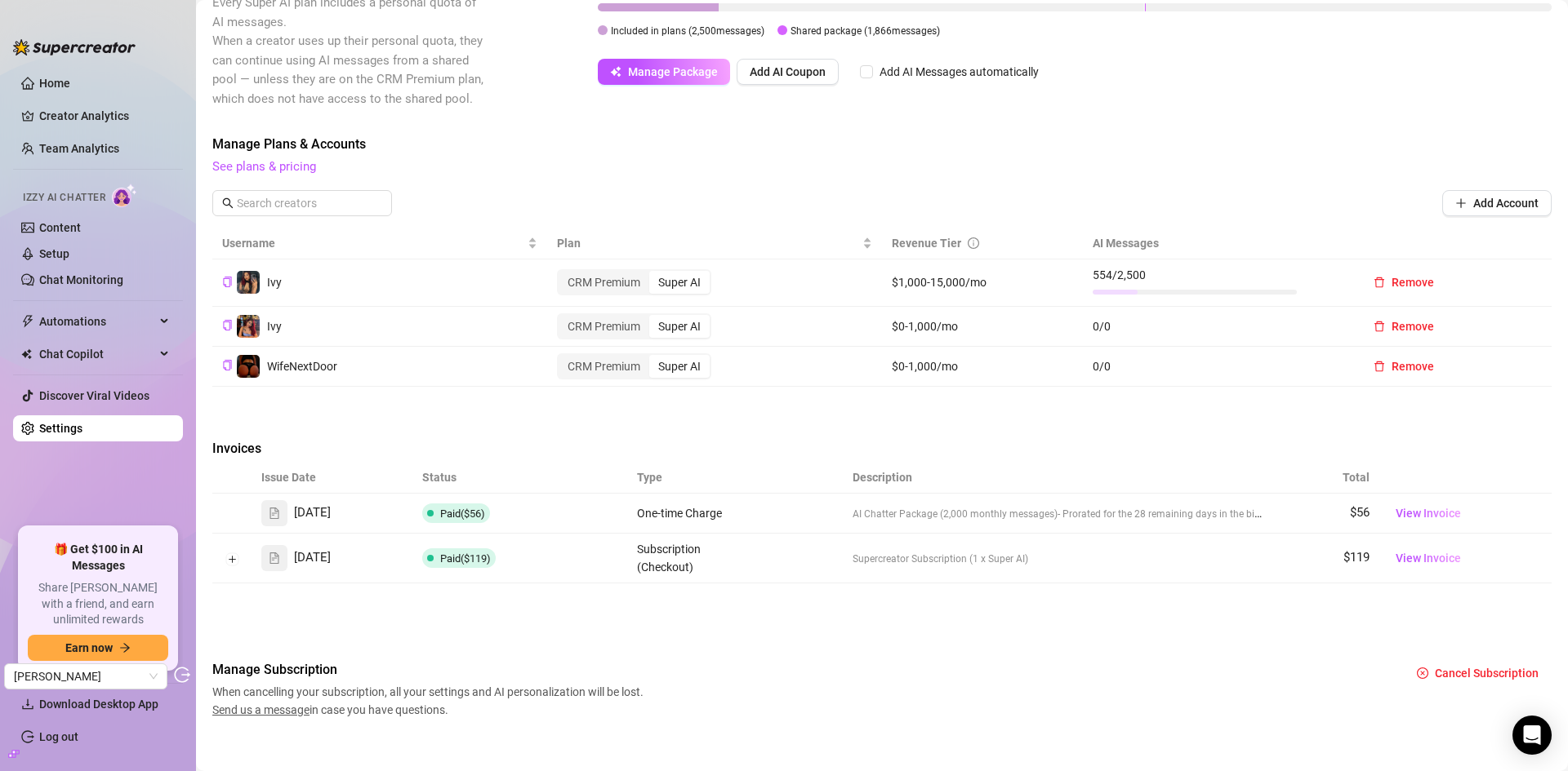
scroll to position [351, 0]
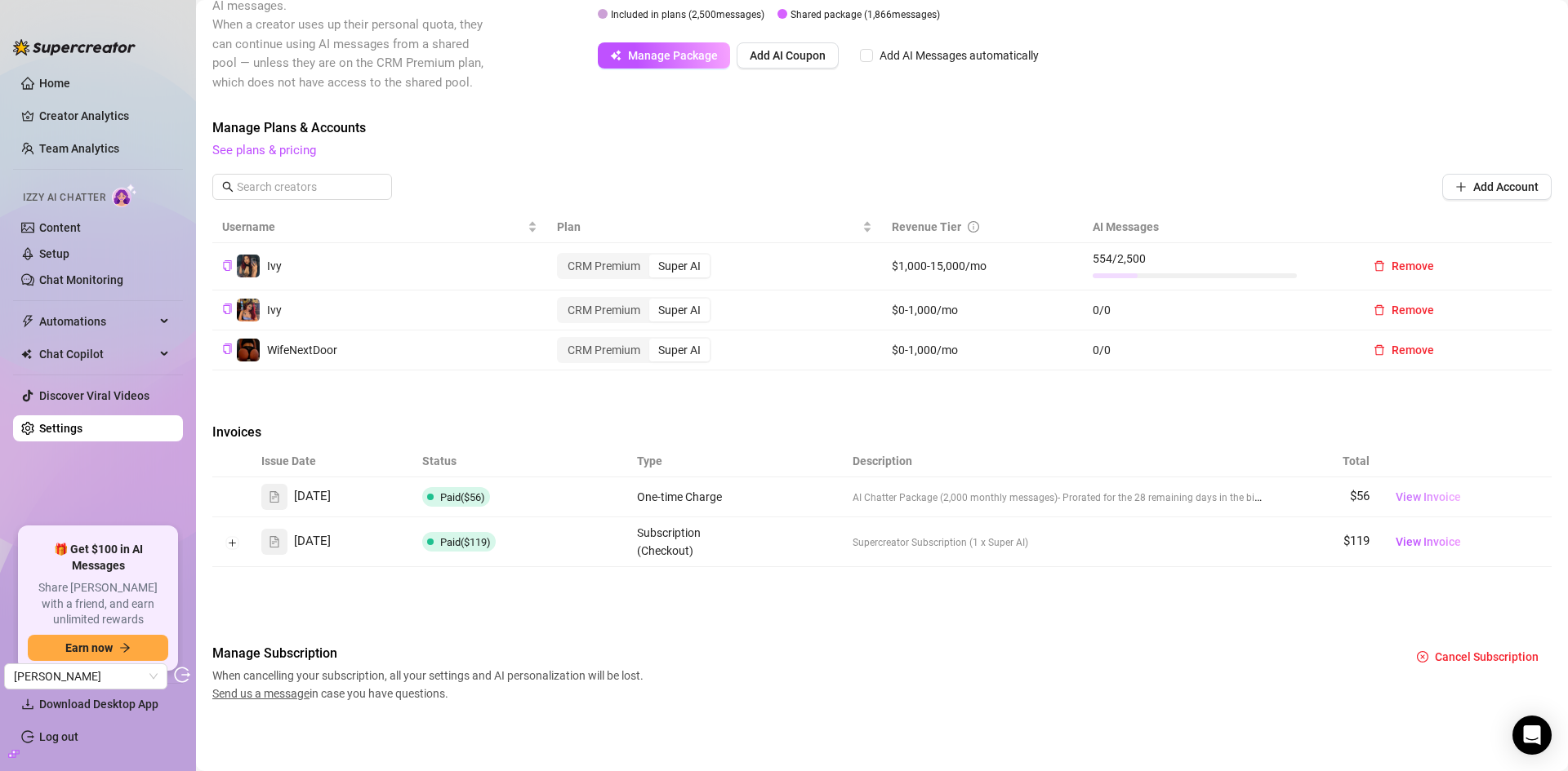
click at [1406, 493] on span "View Invoice" at bounding box center [1428, 496] width 66 height 18
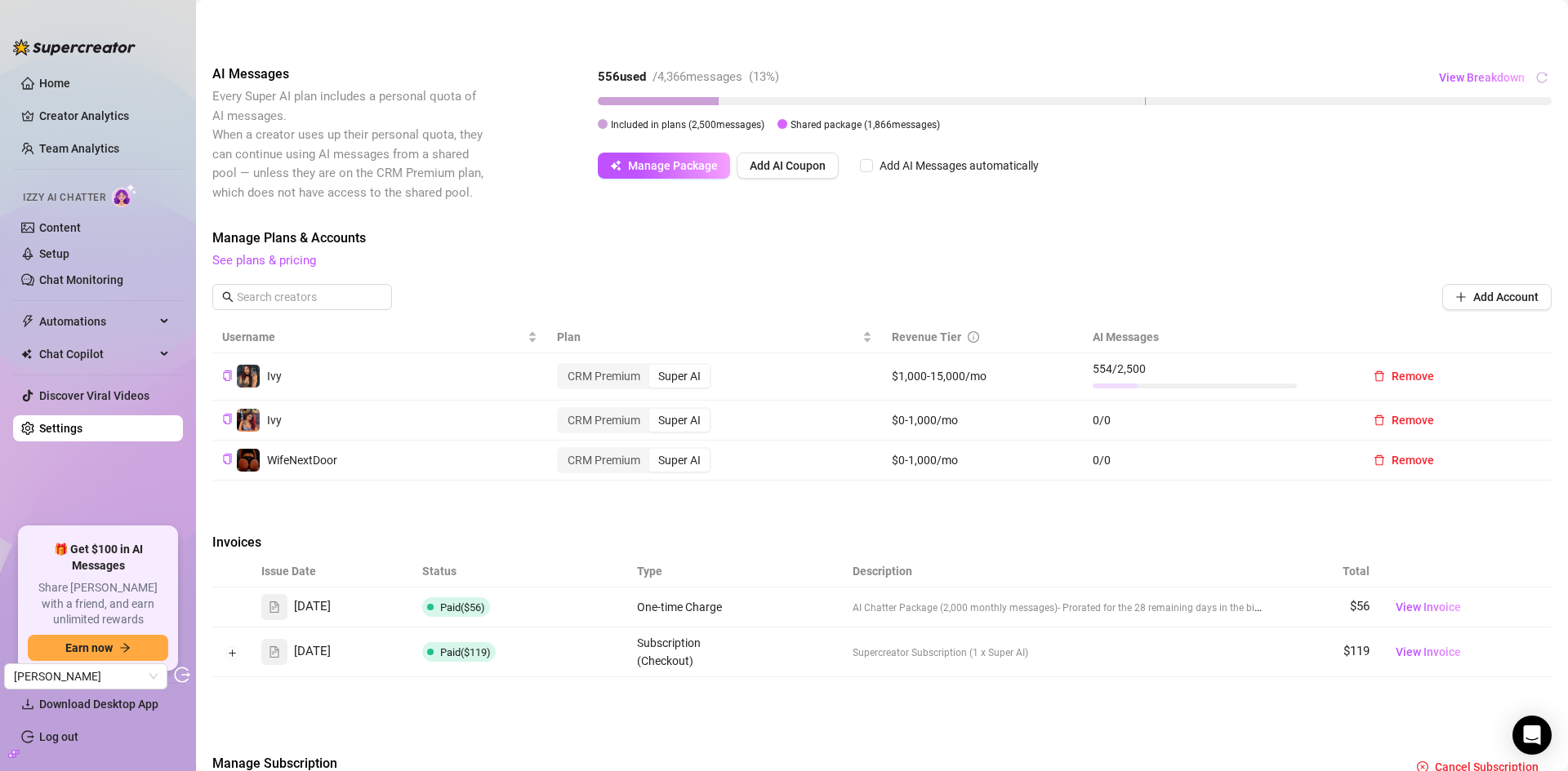
scroll to position [269, 0]
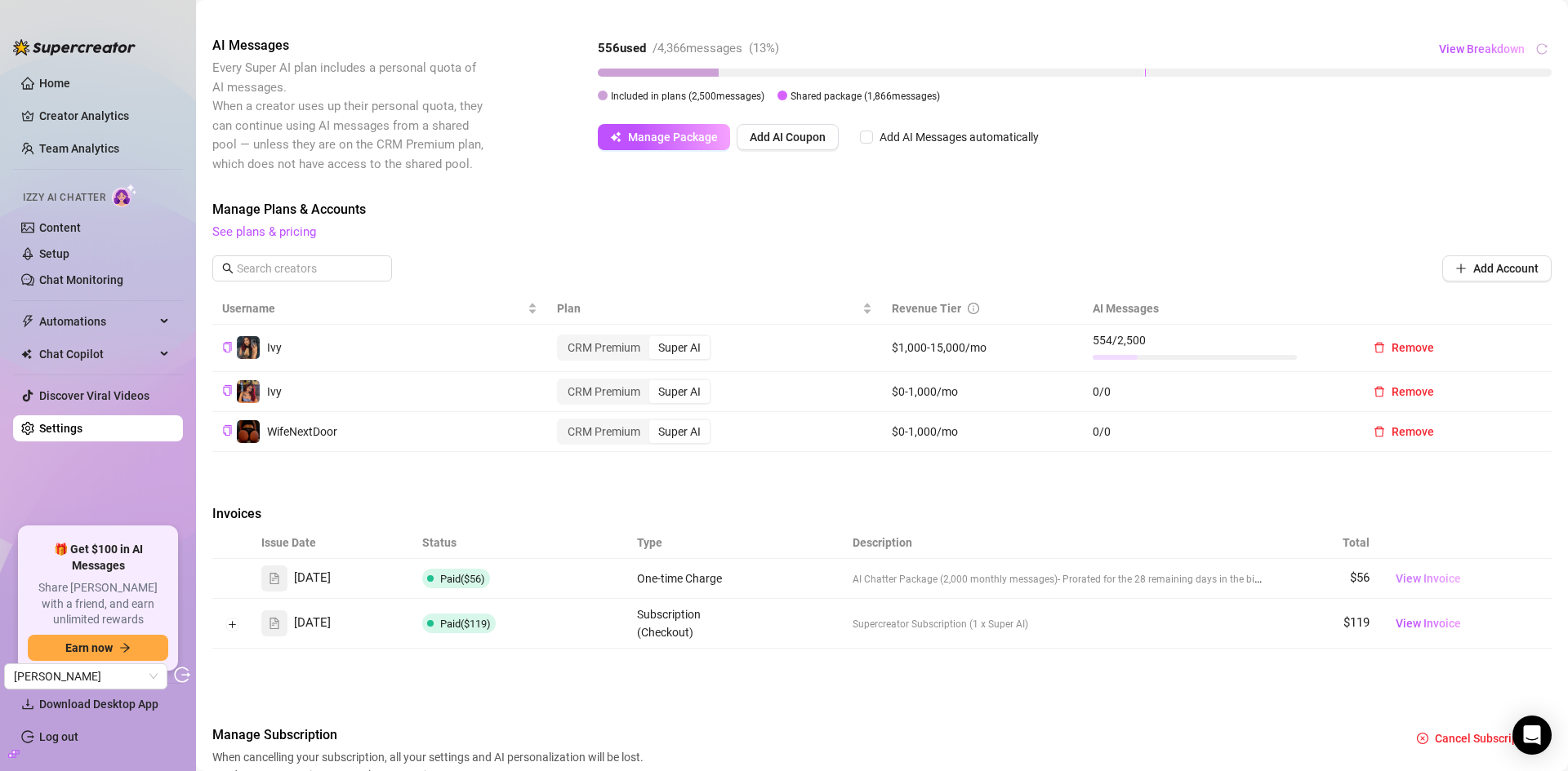
click at [1399, 577] on span "View Invoice" at bounding box center [1428, 578] width 66 height 18
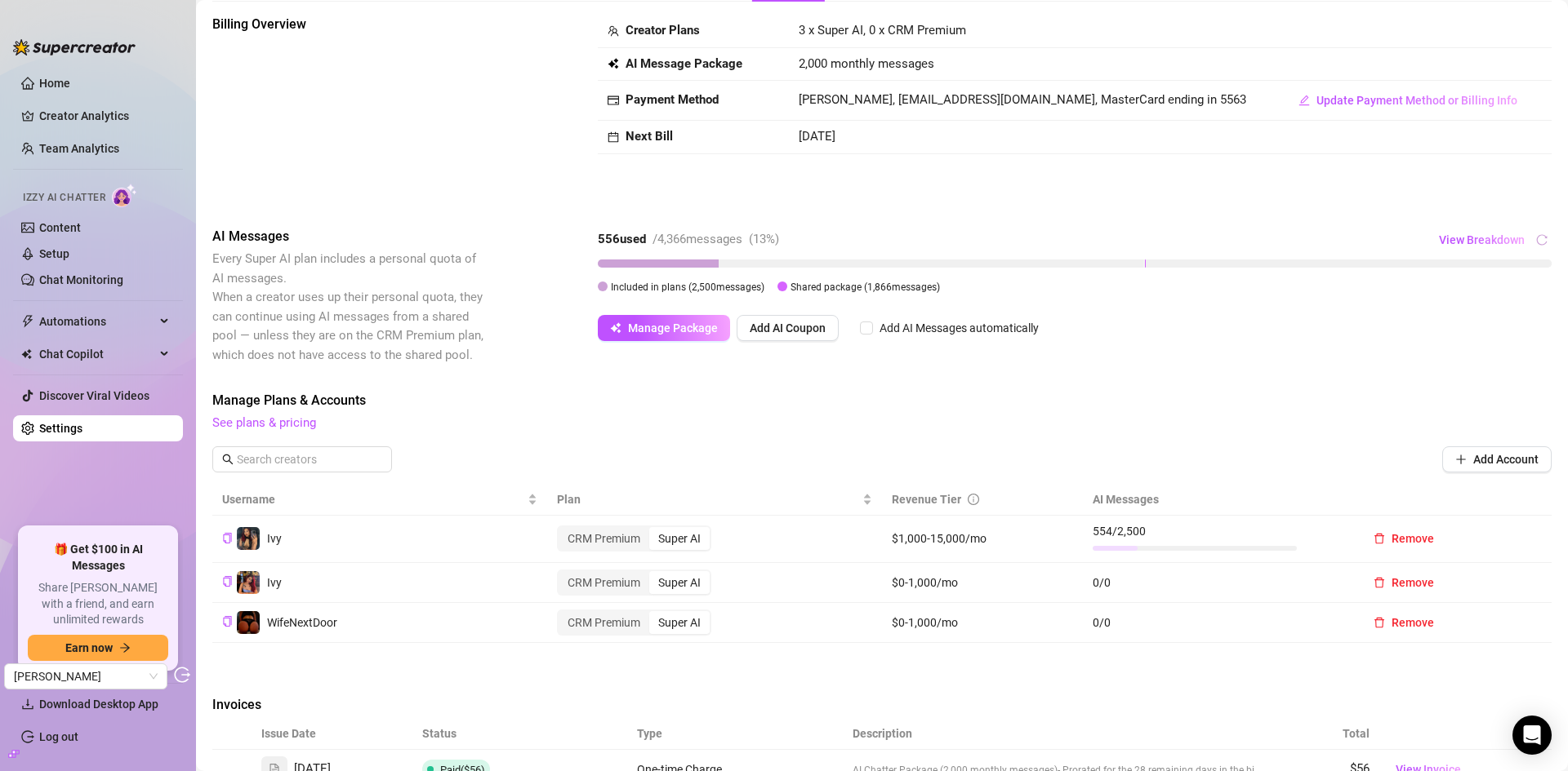
scroll to position [106, 0]
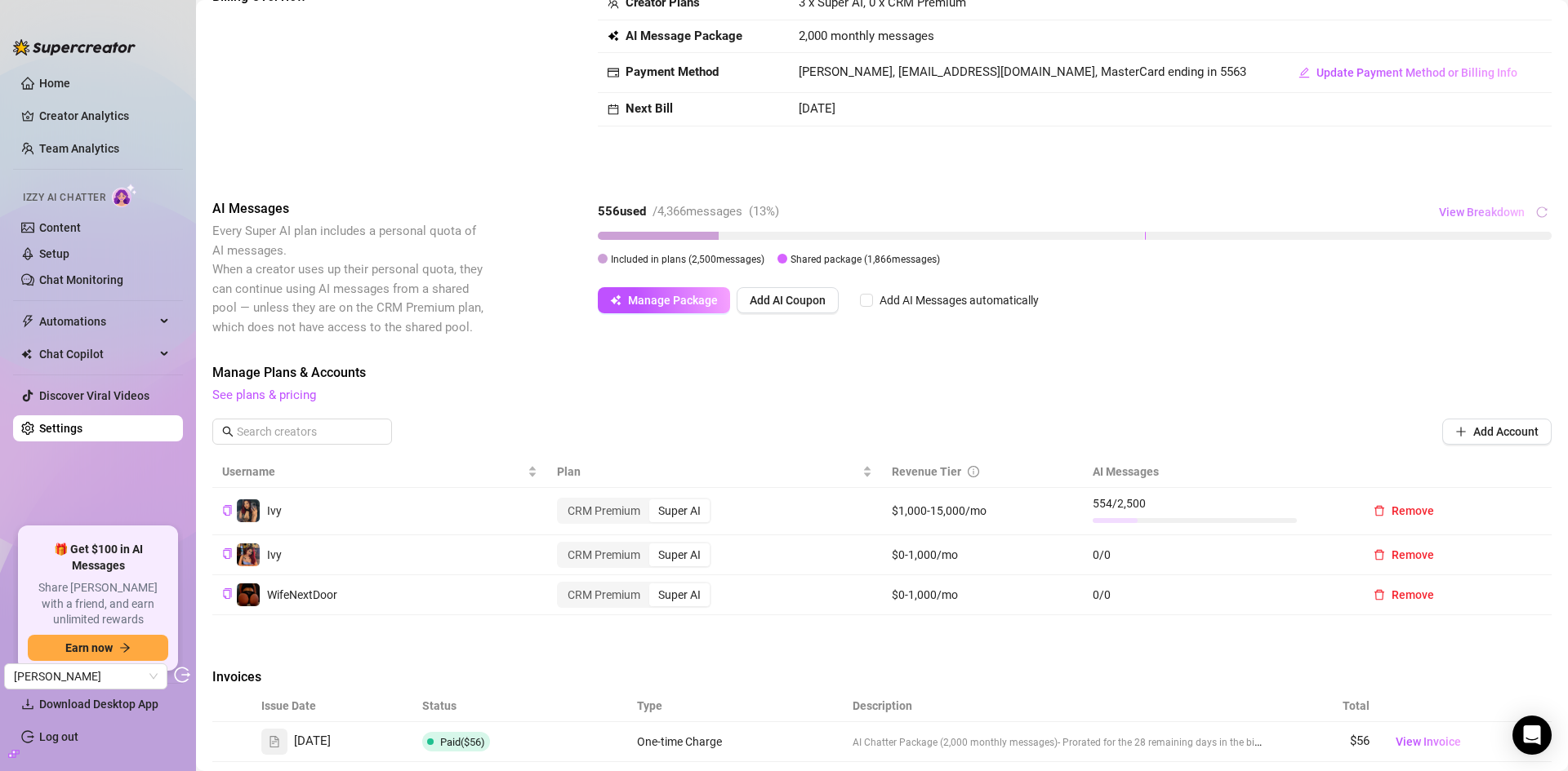
click at [1471, 213] on span "View Breakdown" at bounding box center [1481, 212] width 85 height 13
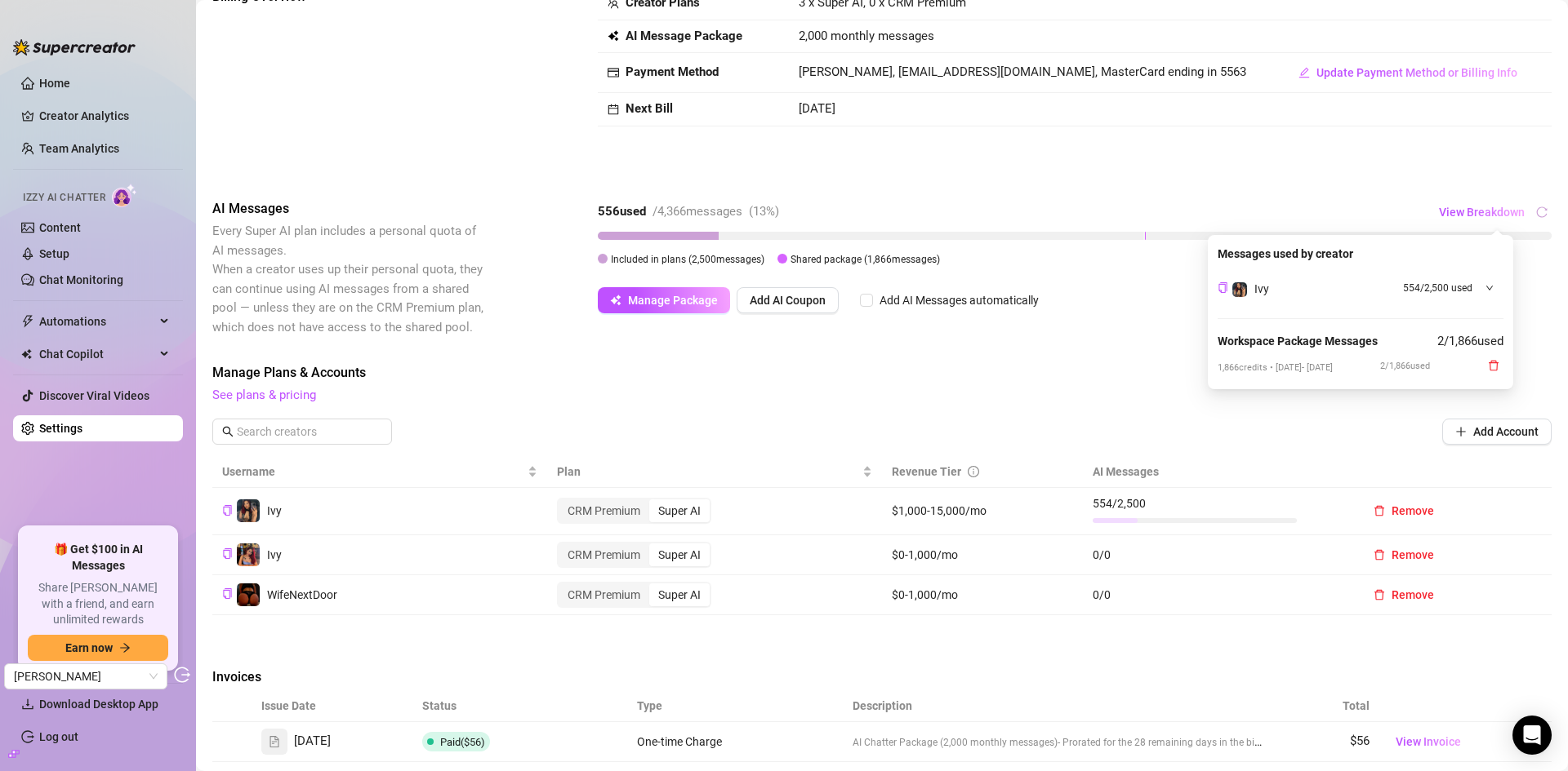
click at [1386, 179] on div "Billing Overview Creator Plans 3 x Super AI, 0 x CRM Premium AI Message Package…" at bounding box center [881, 467] width 1339 height 960
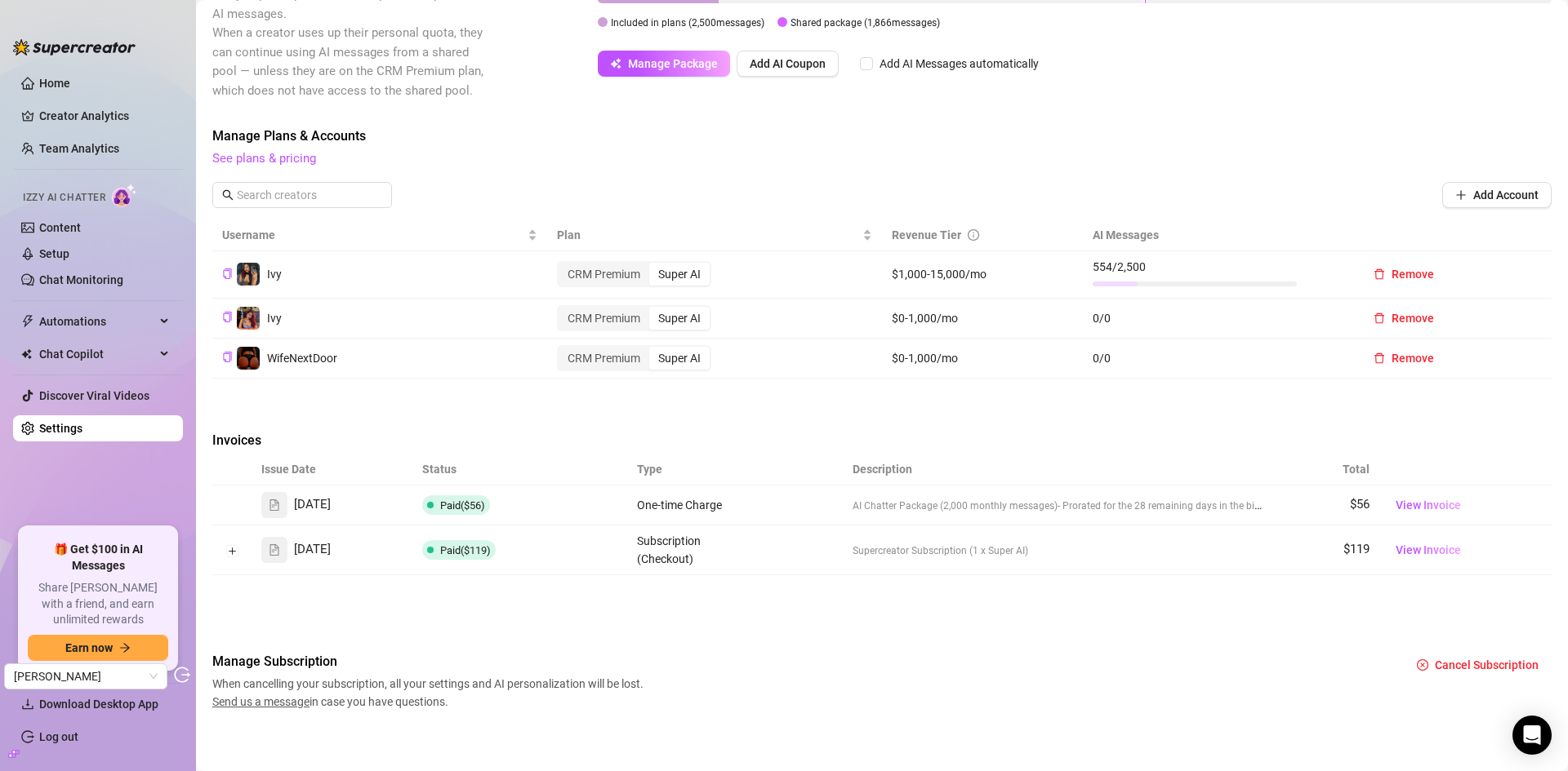
scroll to position [351, 0]
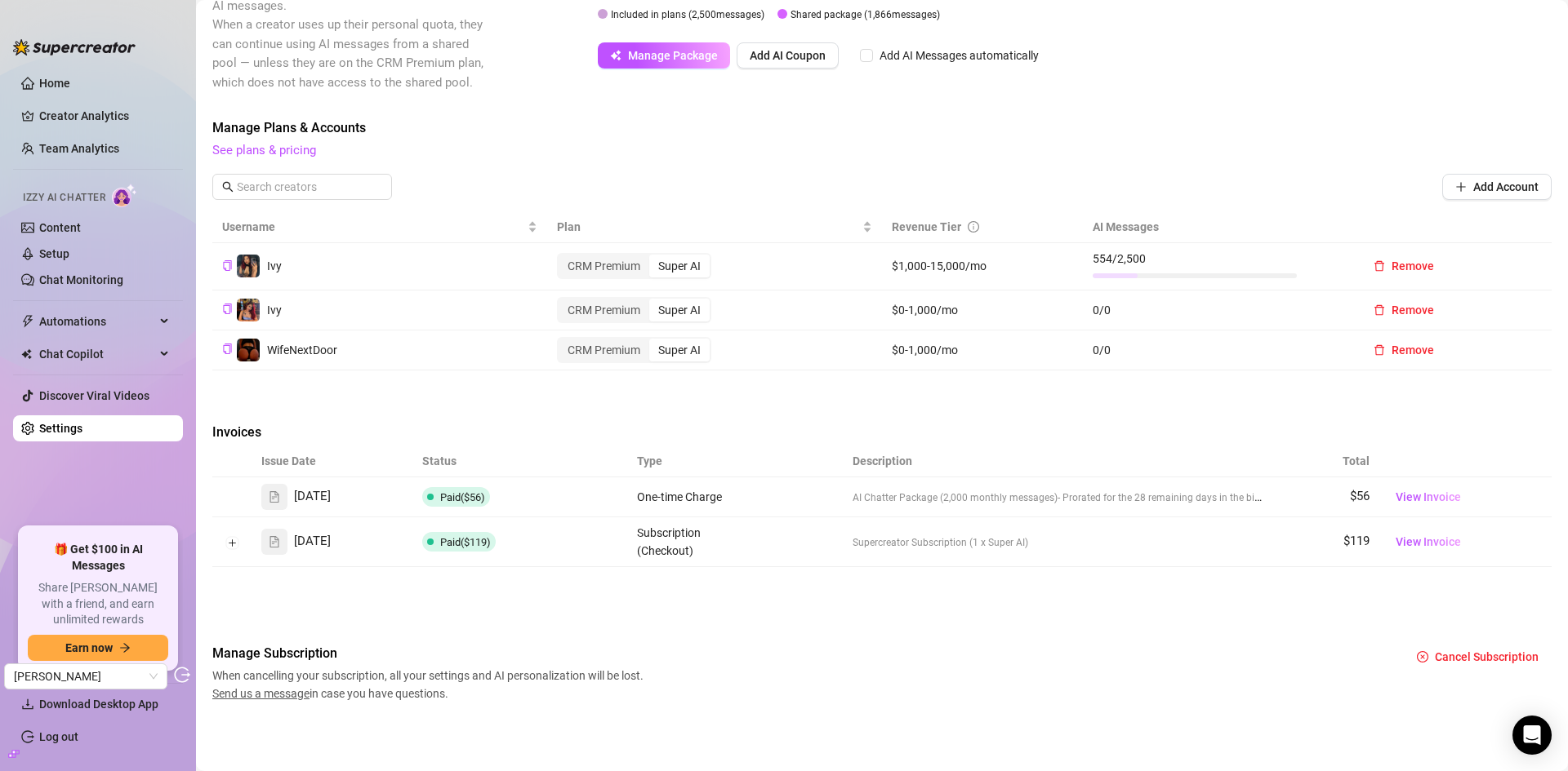
click at [1101, 306] on span "0 / 0" at bounding box center [1216, 310] width 249 height 18
